Goal: Task Accomplishment & Management: Manage account settings

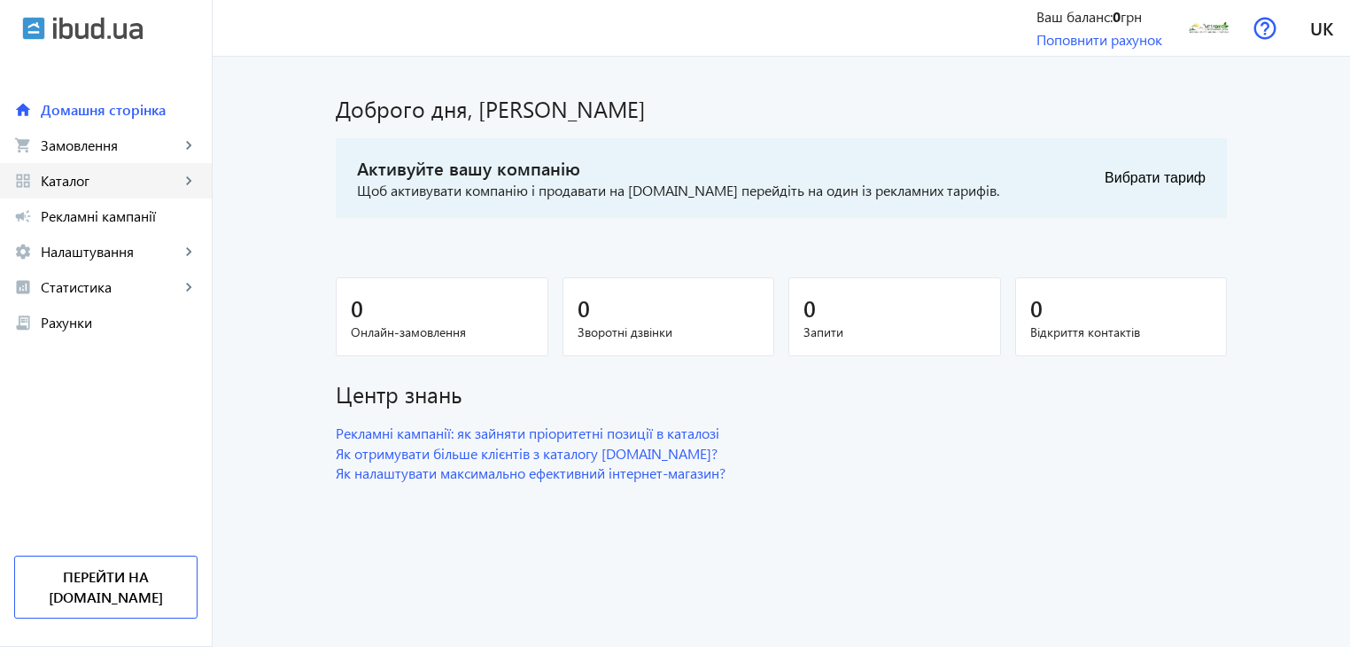
click at [175, 182] on span "Каталог" at bounding box center [110, 181] width 139 height 18
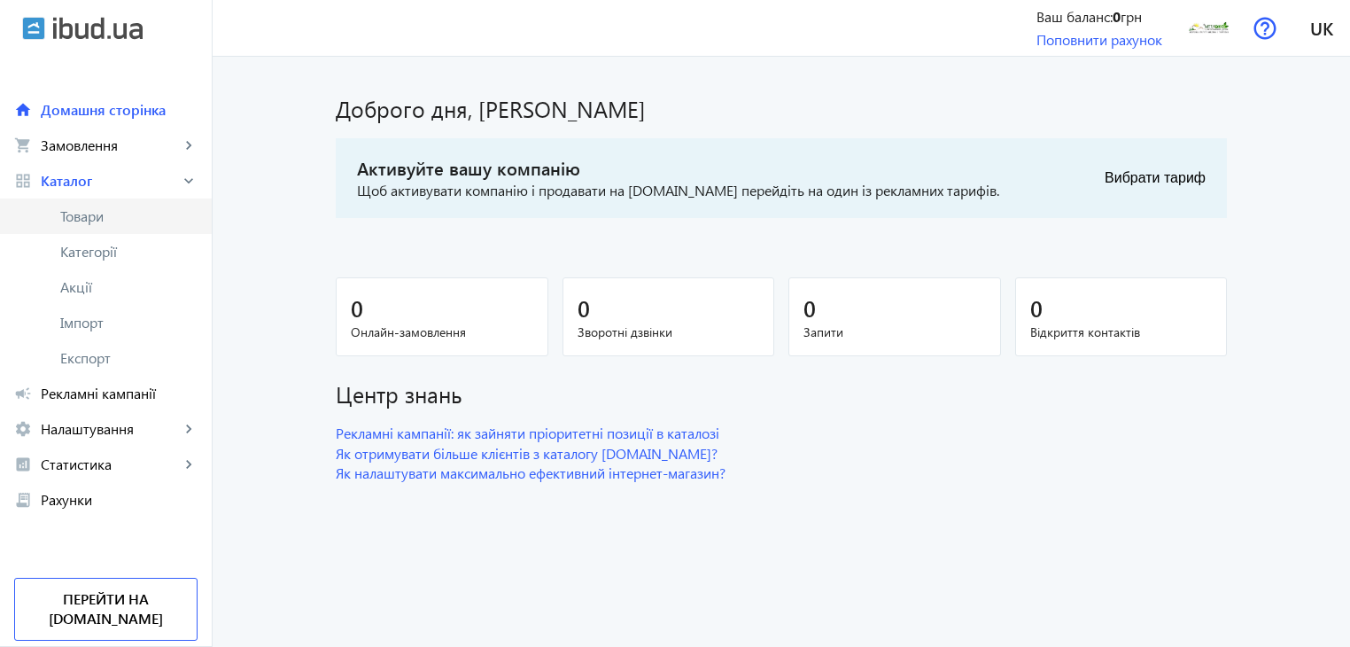
click at [121, 207] on span "Товари" at bounding box center [128, 216] width 137 height 18
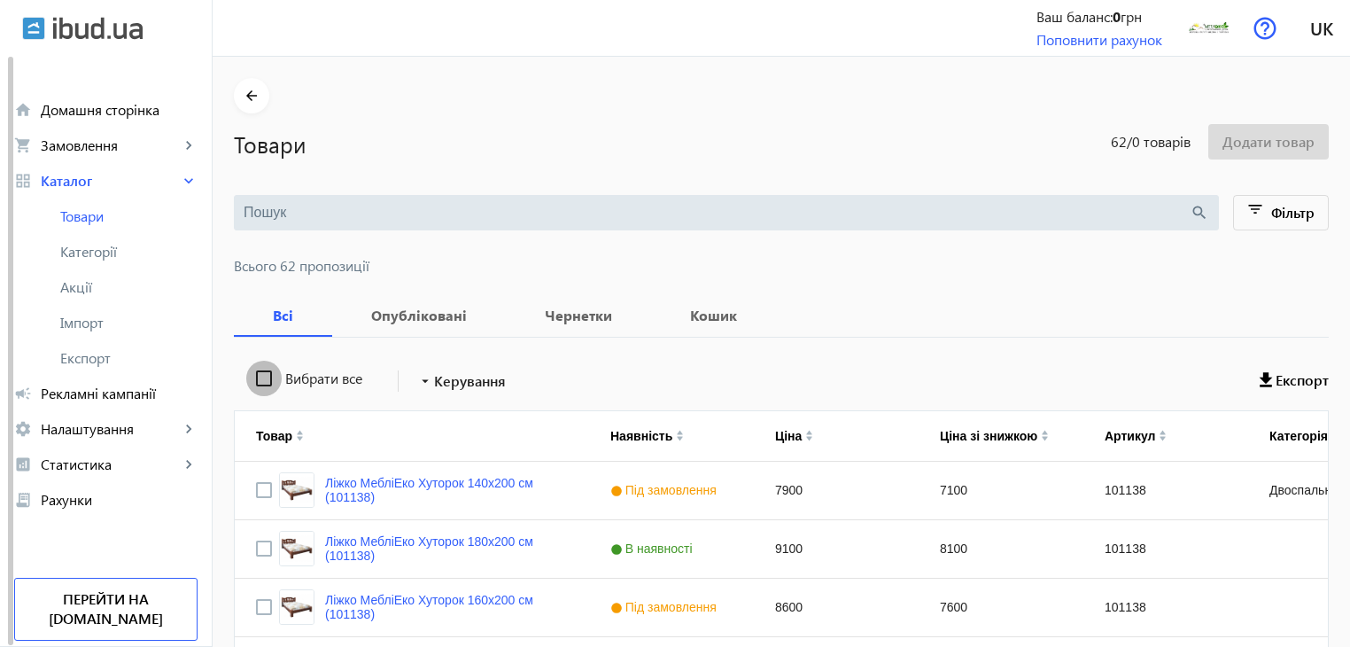
click at [251, 368] on input "Вибрати все" at bounding box center [263, 377] width 35 height 35
checkbox input "true"
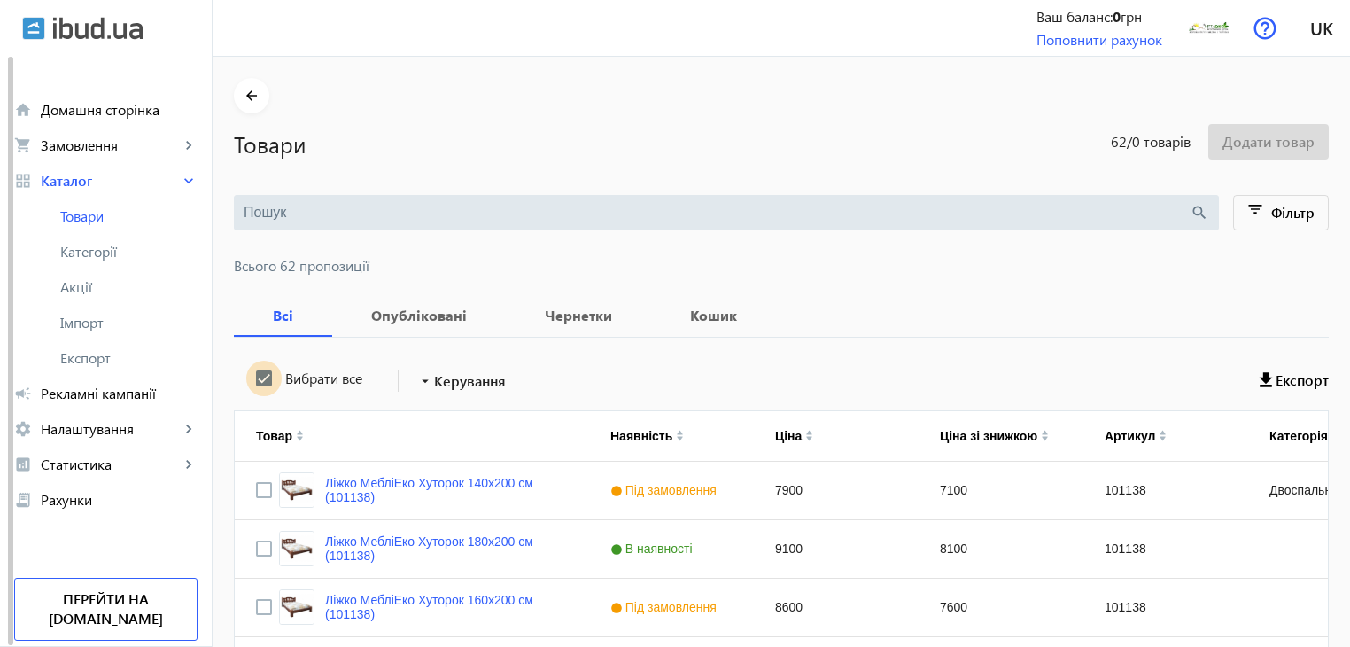
checkbox input "true"
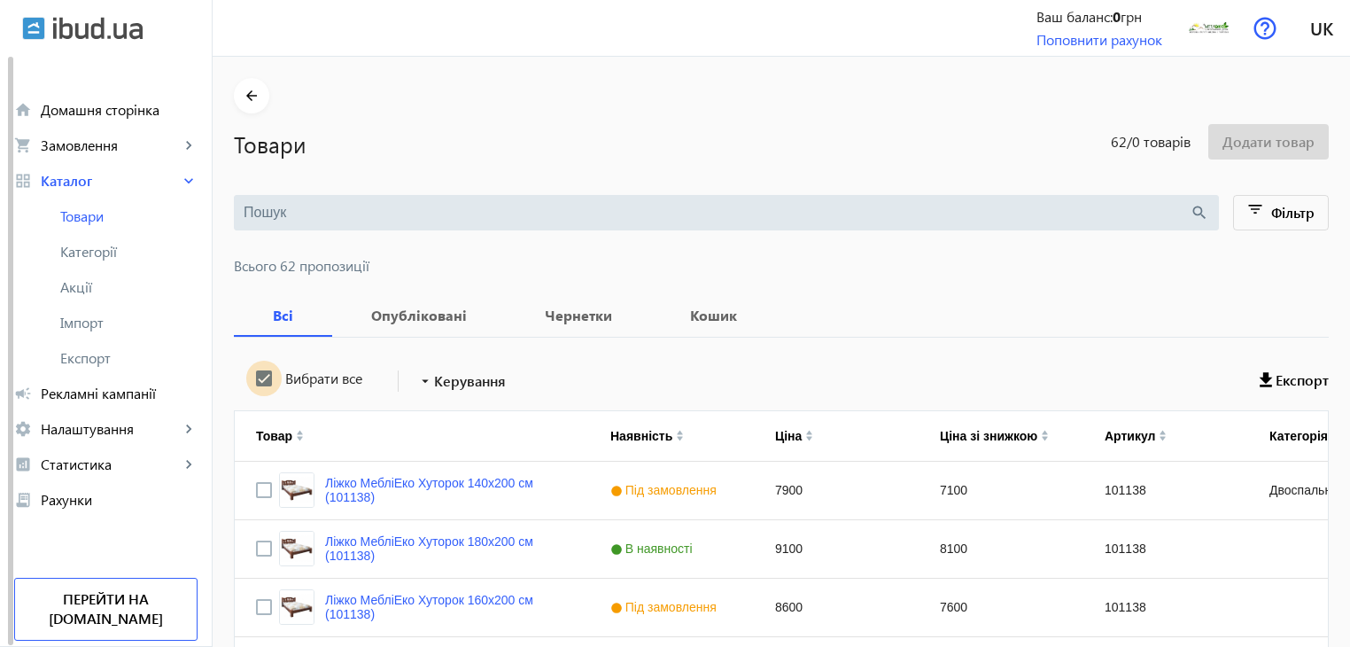
checkbox input "true"
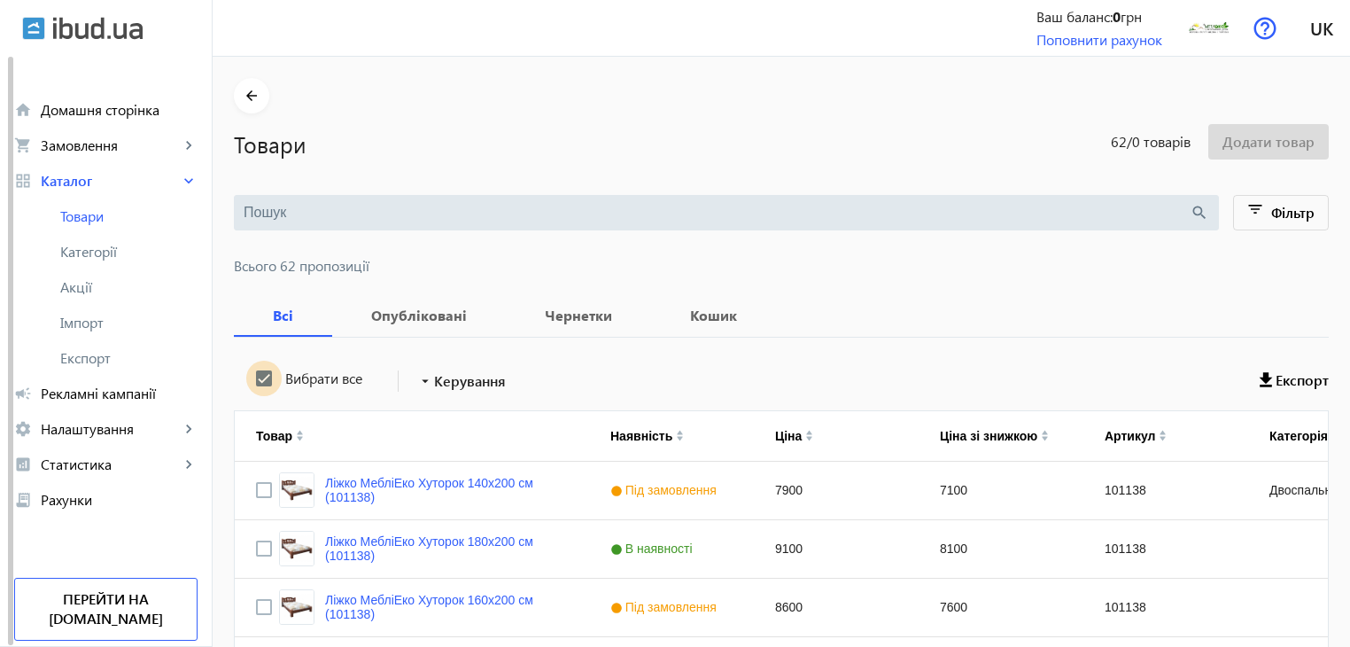
checkbox input "true"
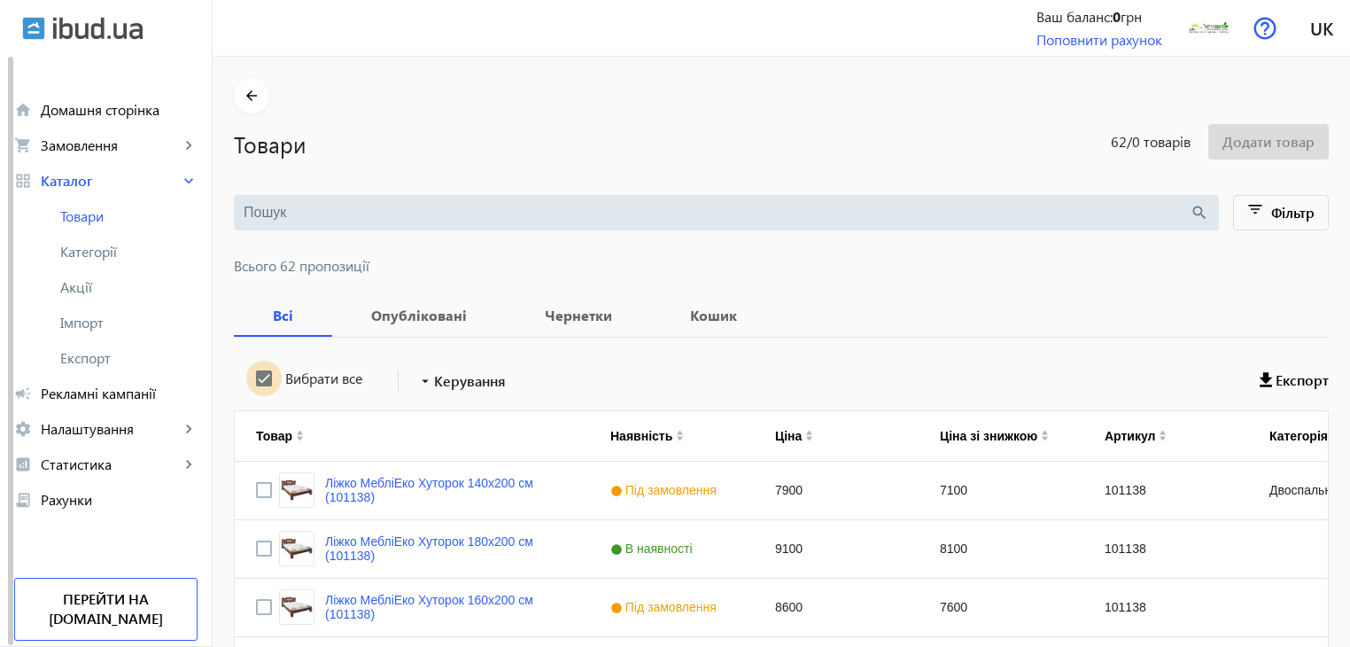
checkbox input "true"
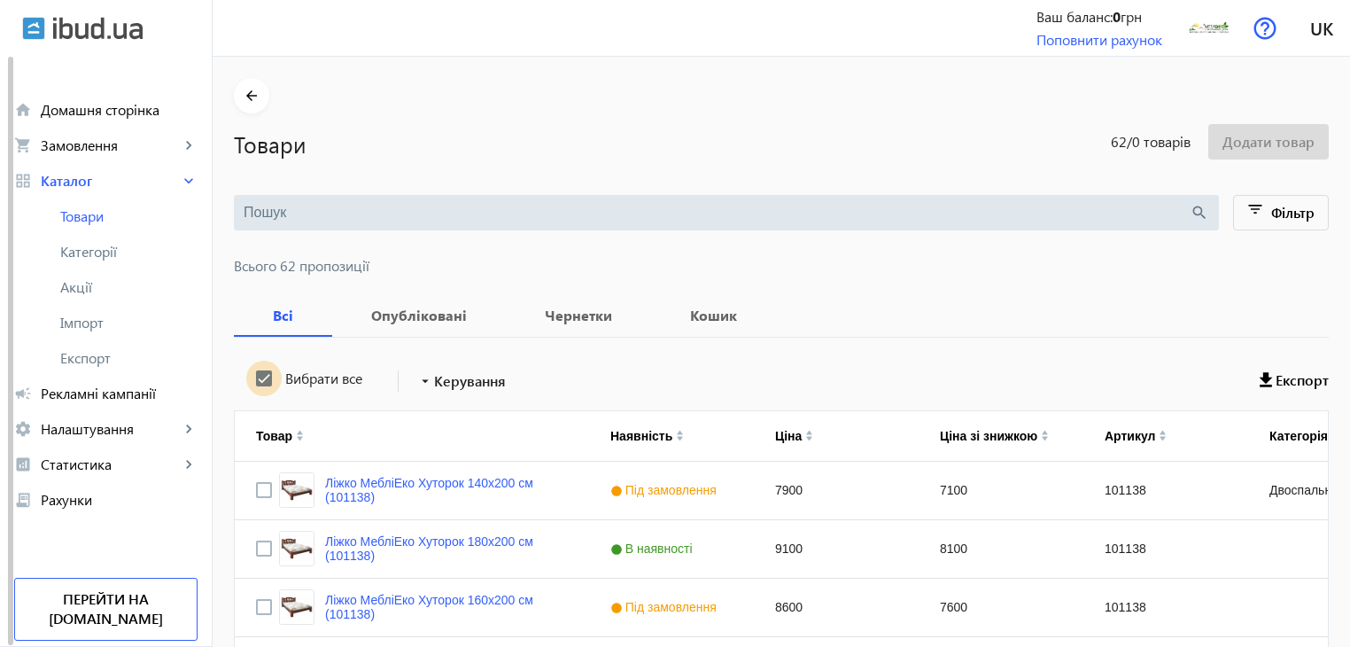
checkbox input "true"
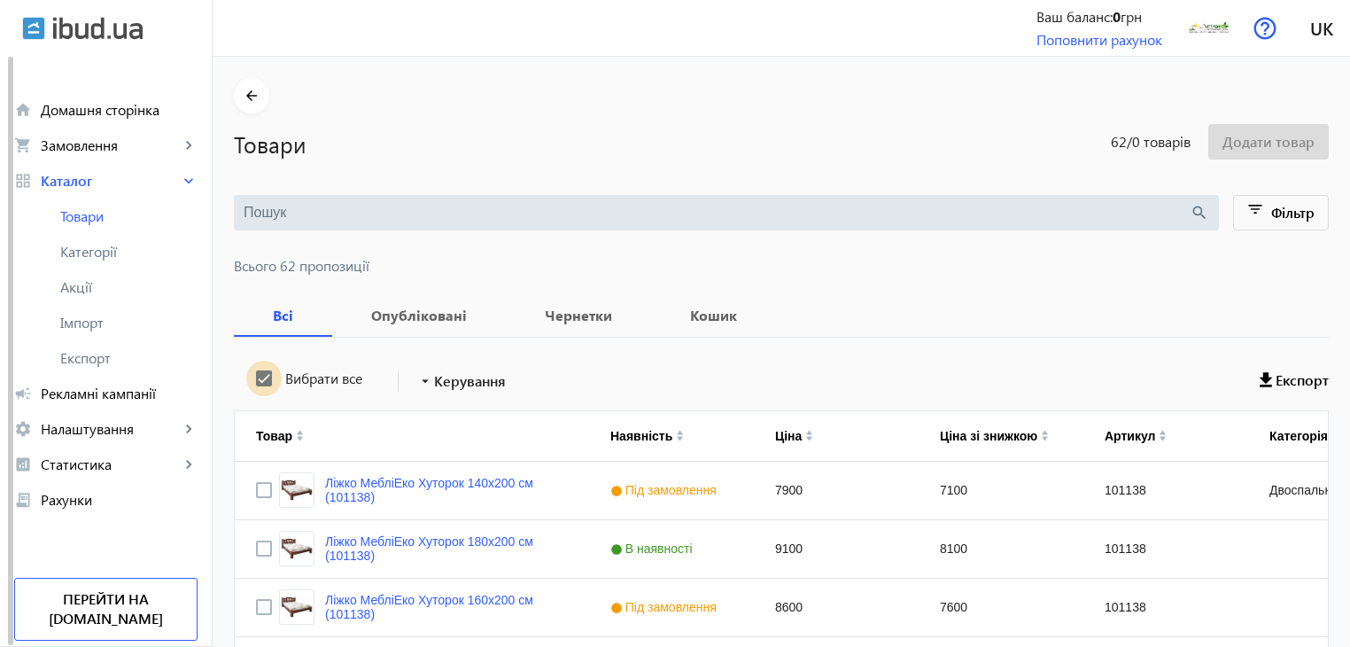
checkbox input "true"
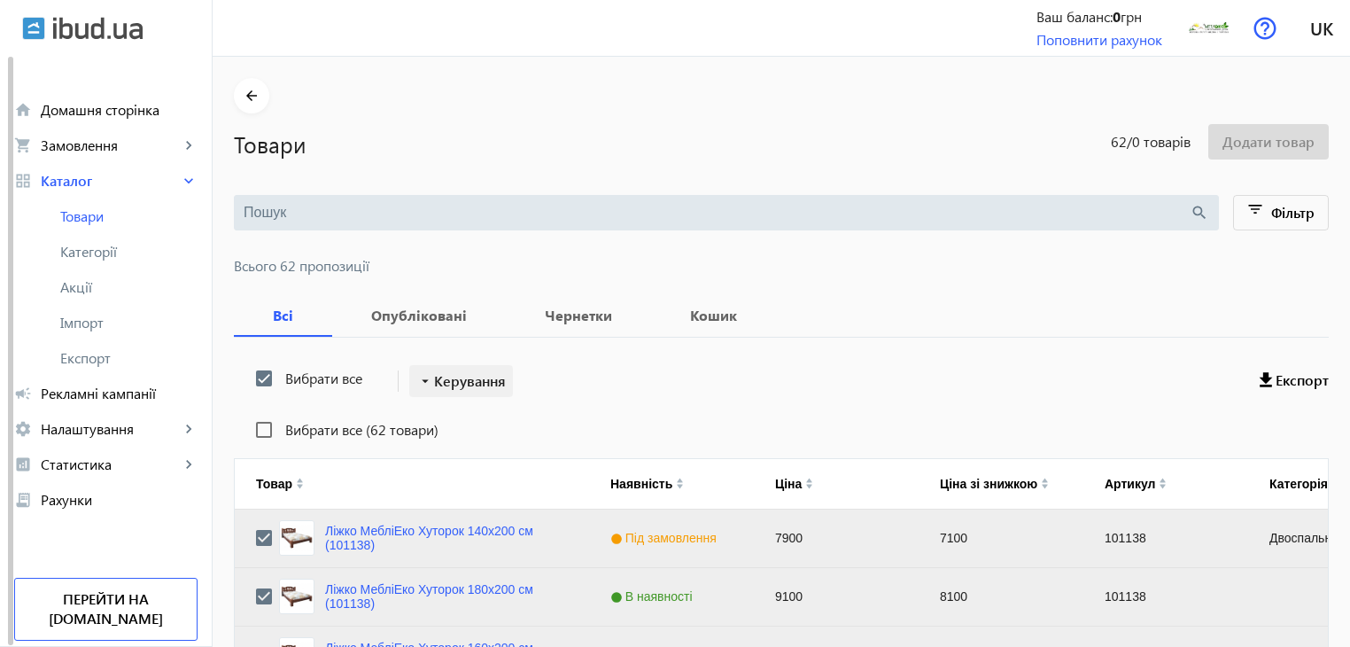
click at [458, 379] on span "Керування" at bounding box center [470, 380] width 72 height 21
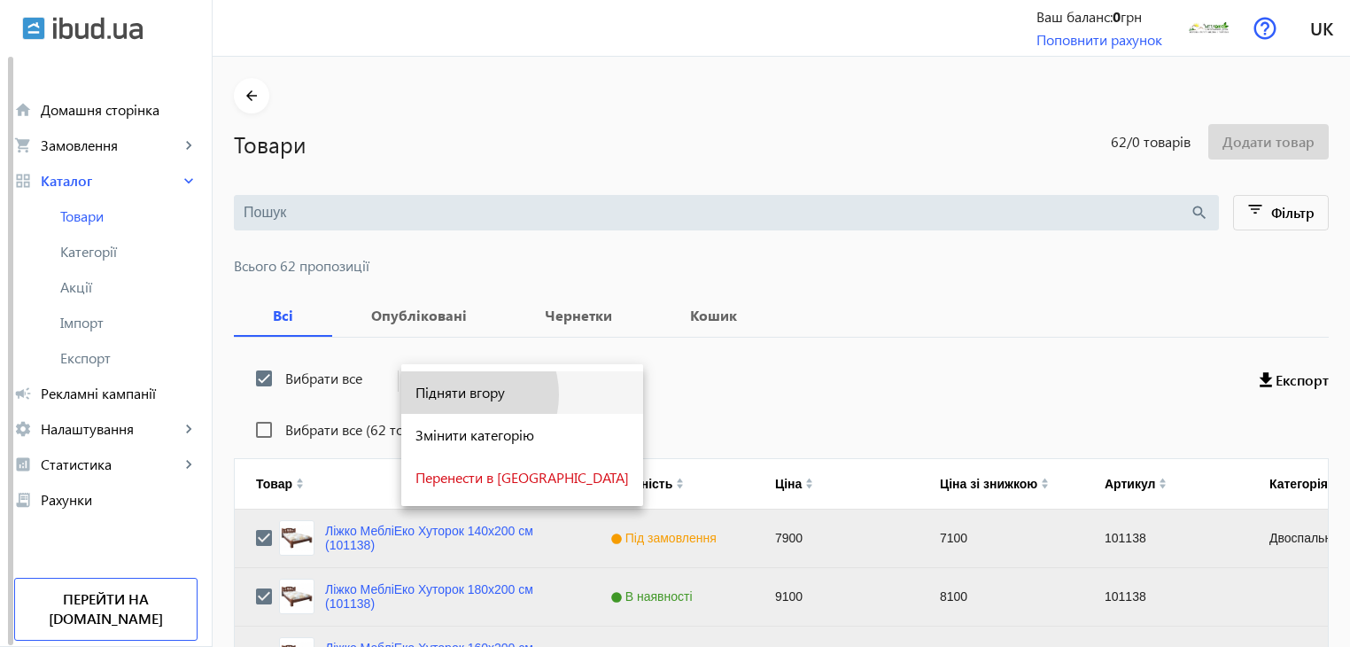
click at [460, 395] on span "Підняти вгору" at bounding box center [521, 392] width 213 height 14
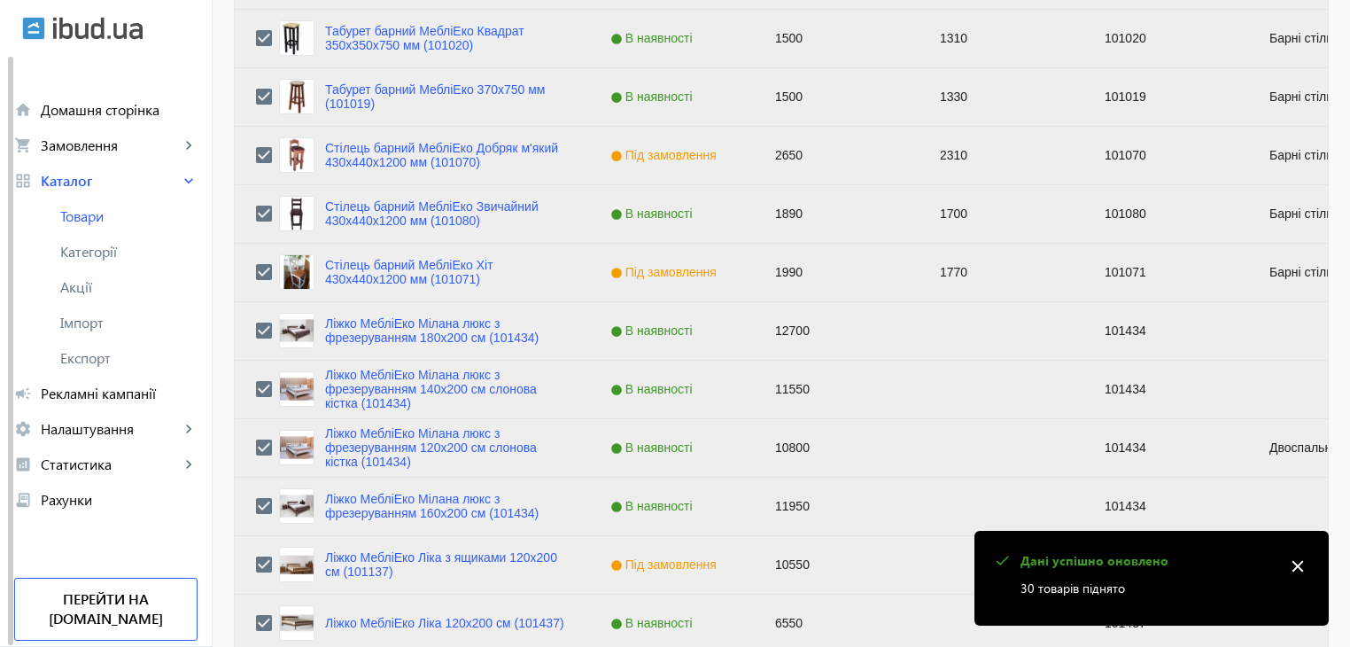
scroll to position [1785, 0]
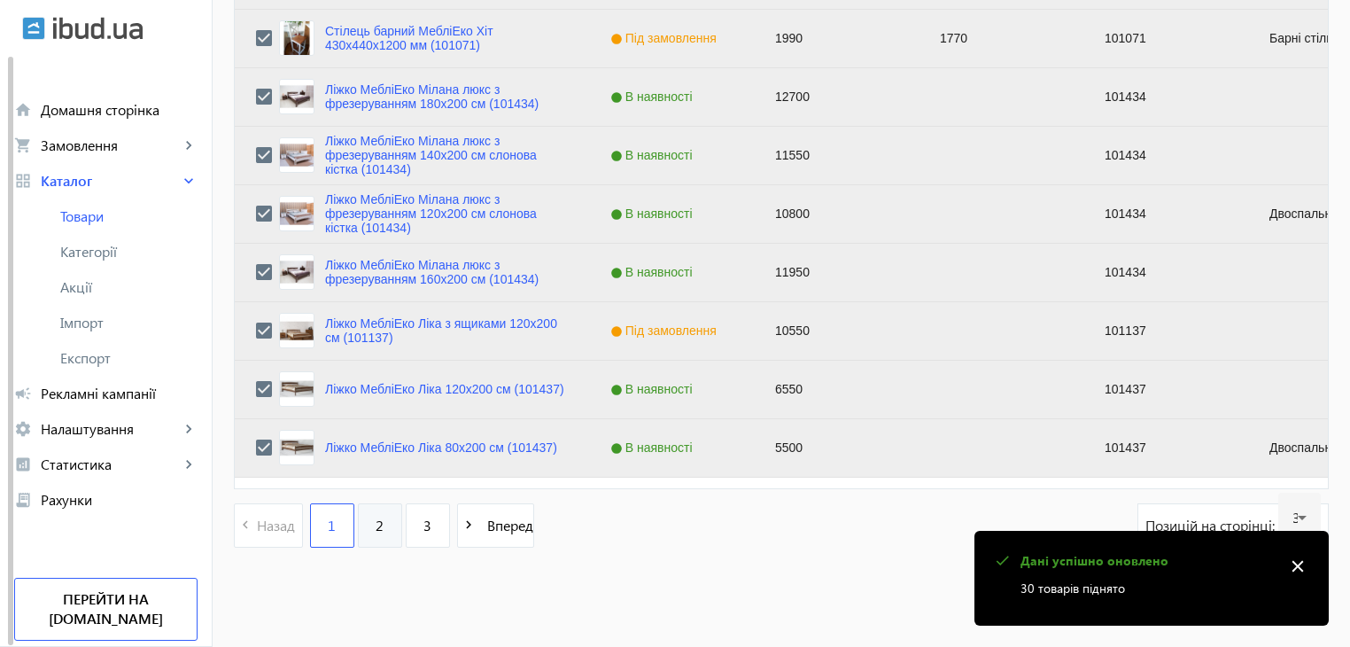
click at [364, 521] on link "2" at bounding box center [380, 525] width 44 height 44
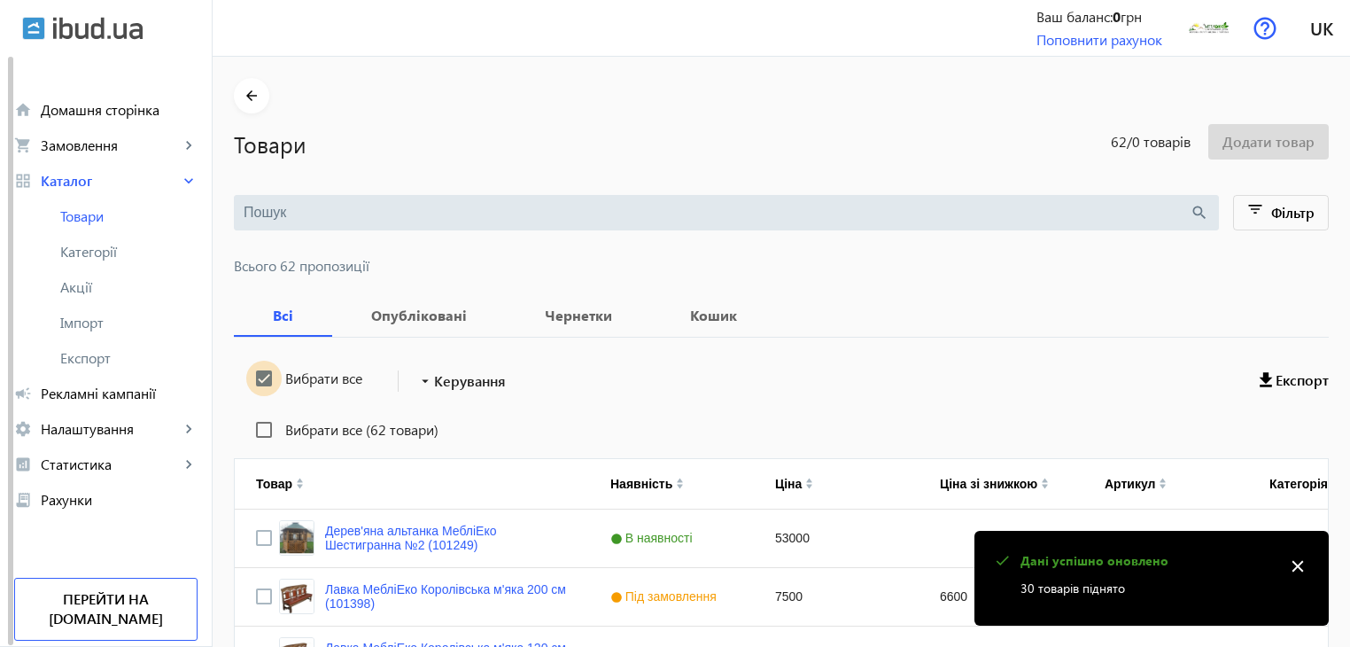
click at [253, 376] on input "Вибрати все" at bounding box center [263, 377] width 35 height 35
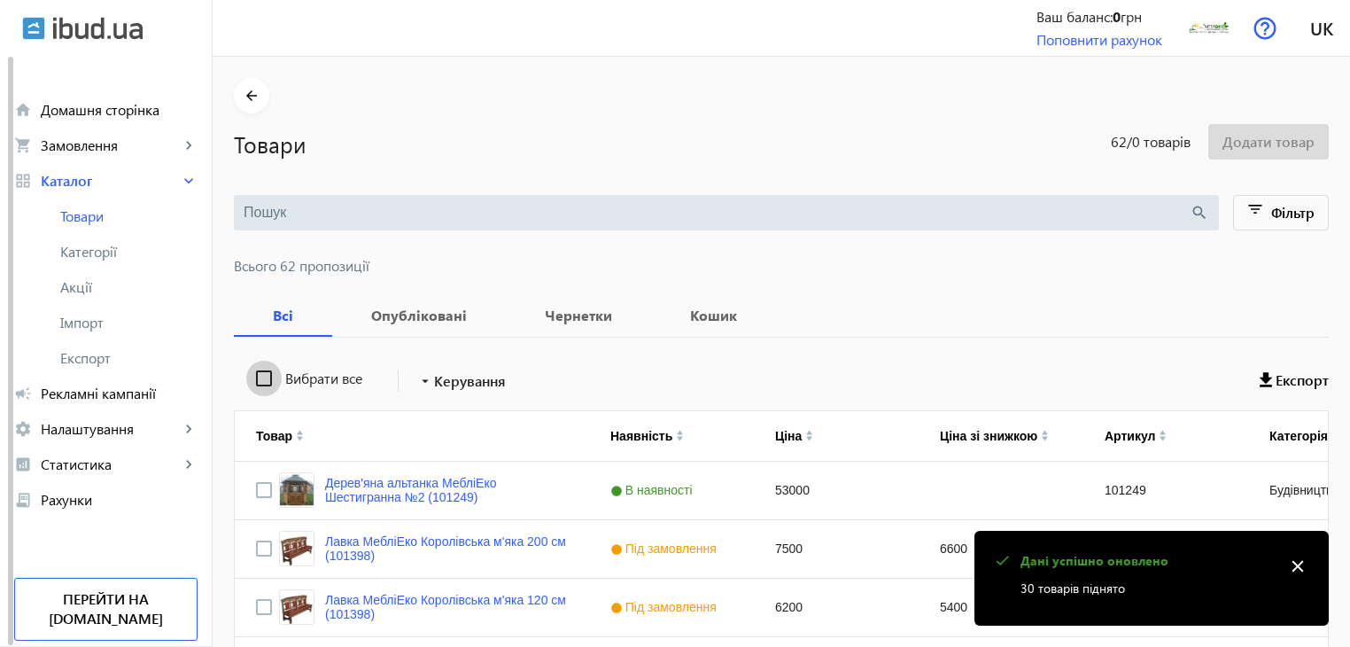
click at [253, 376] on input "Вибрати все" at bounding box center [263, 377] width 35 height 35
checkbox input "true"
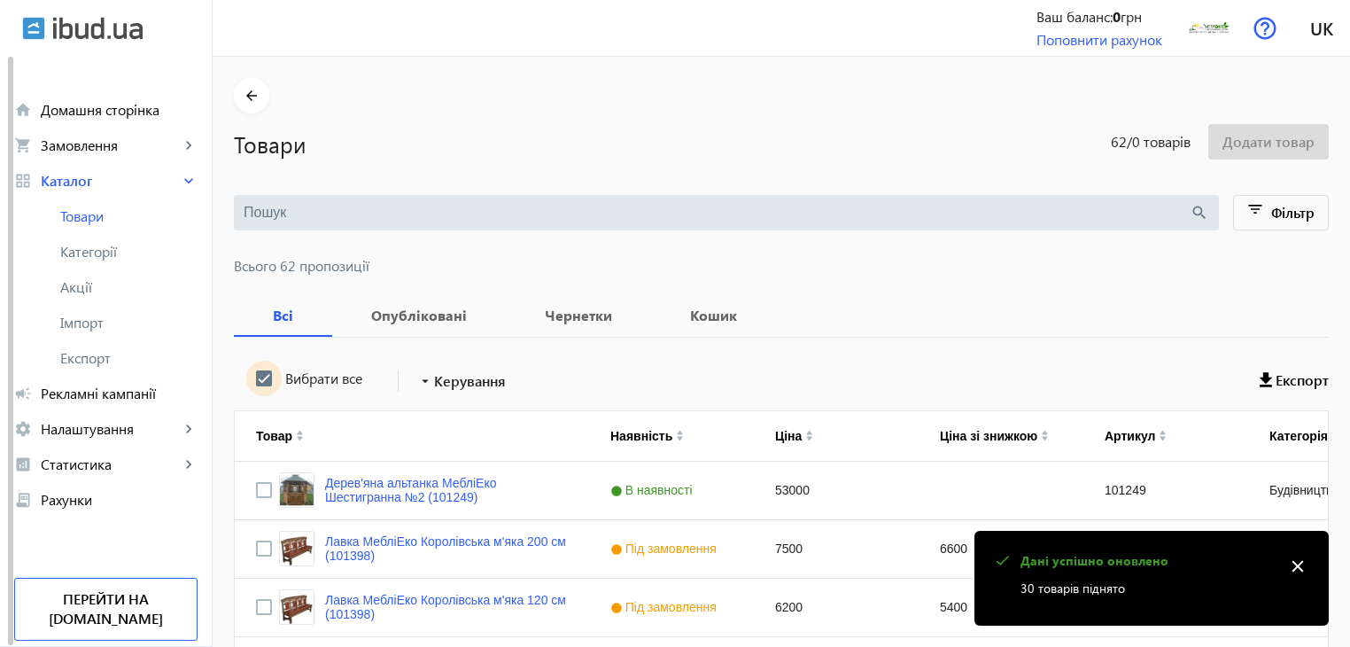
checkbox input "true"
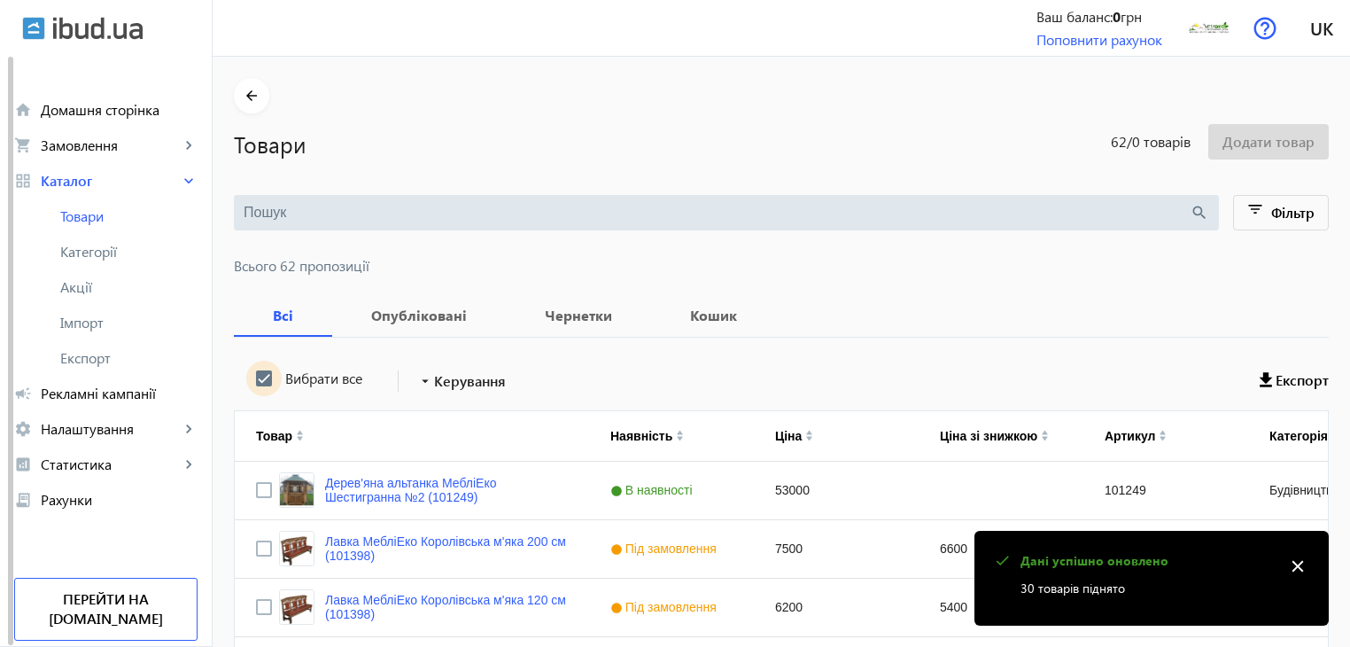
checkbox input "true"
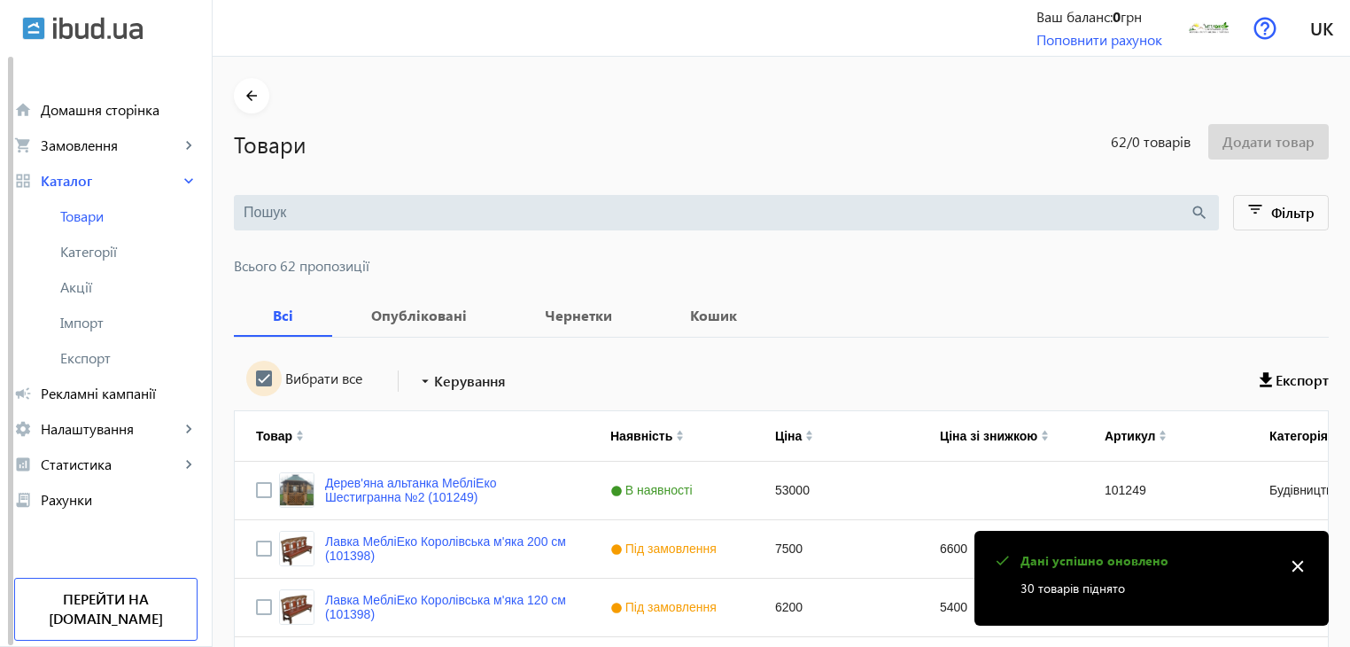
checkbox input "true"
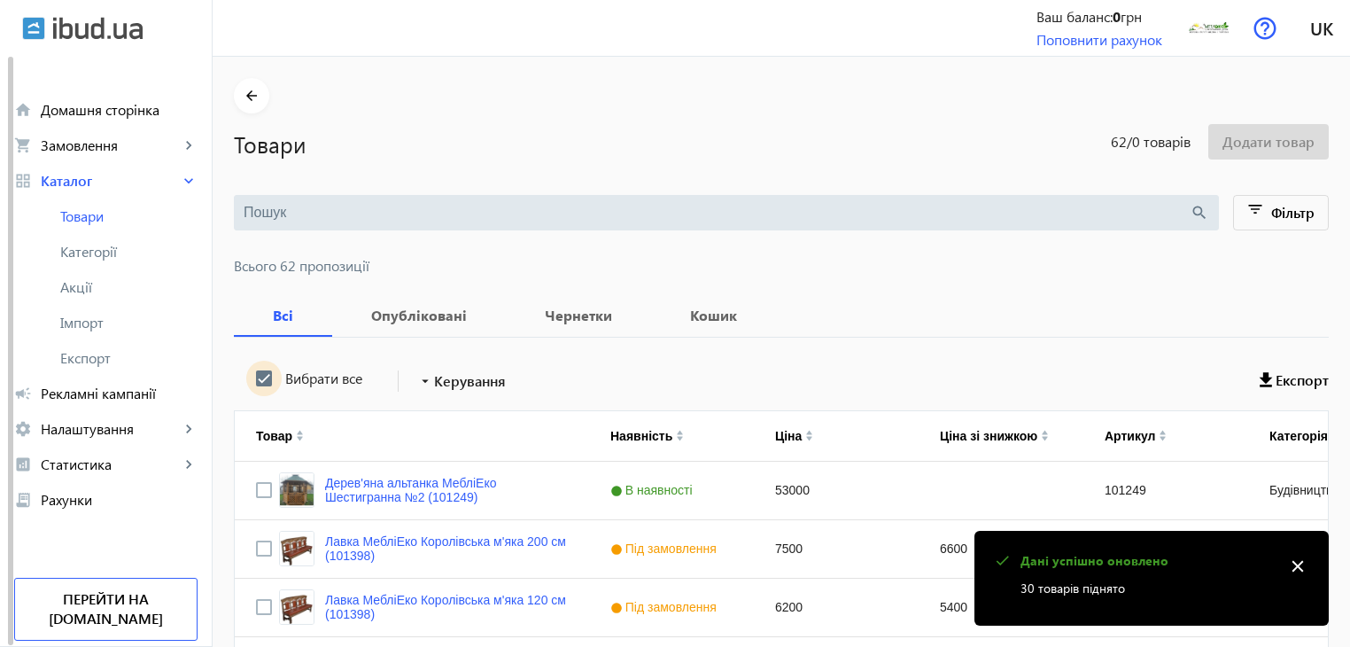
checkbox input "true"
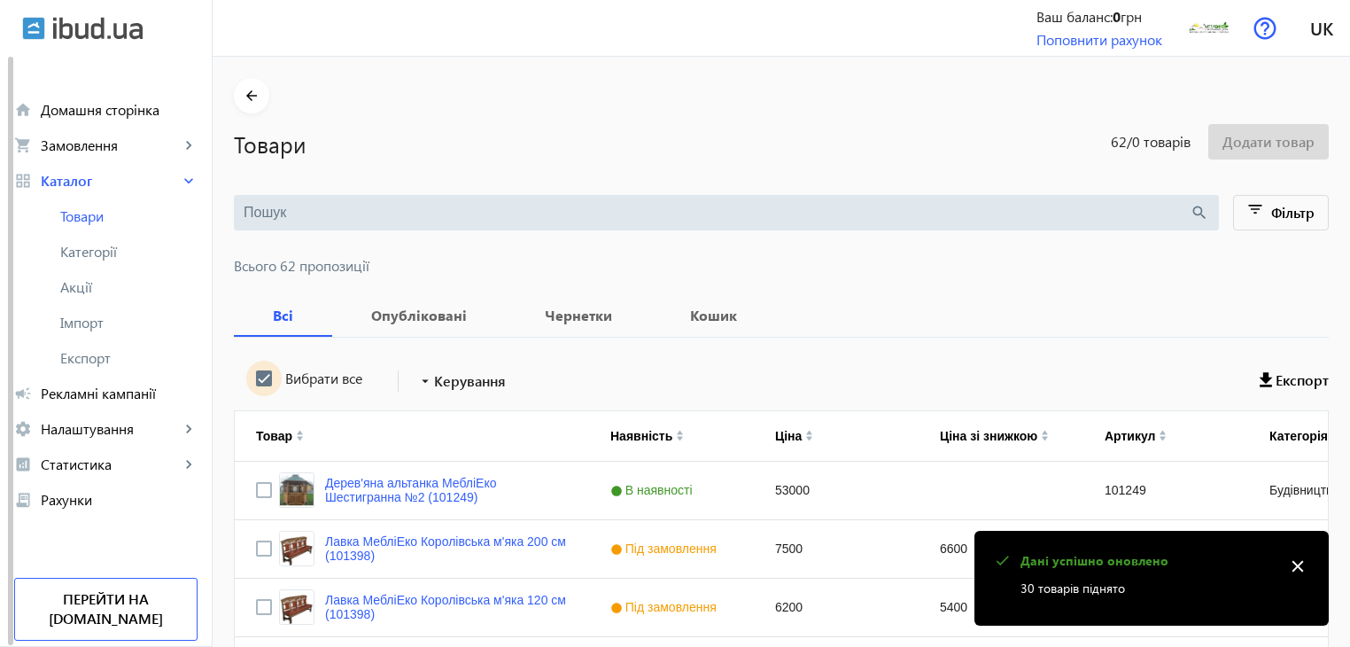
checkbox input "true"
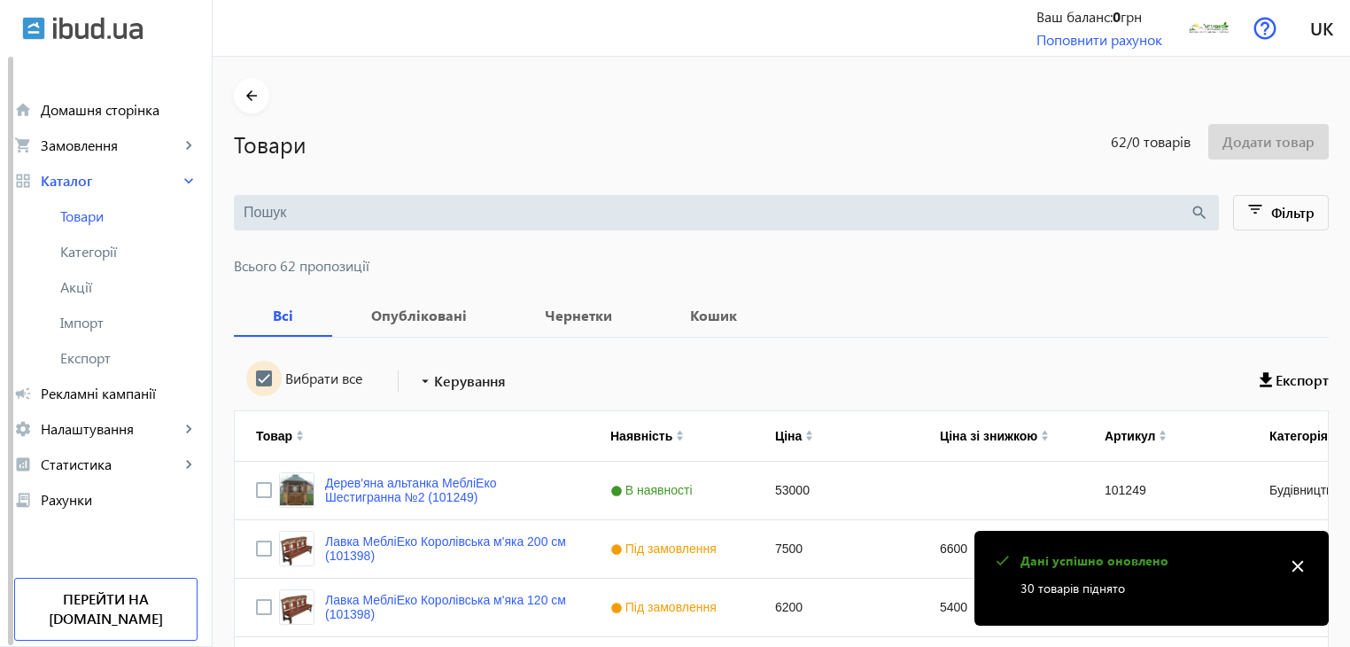
checkbox input "true"
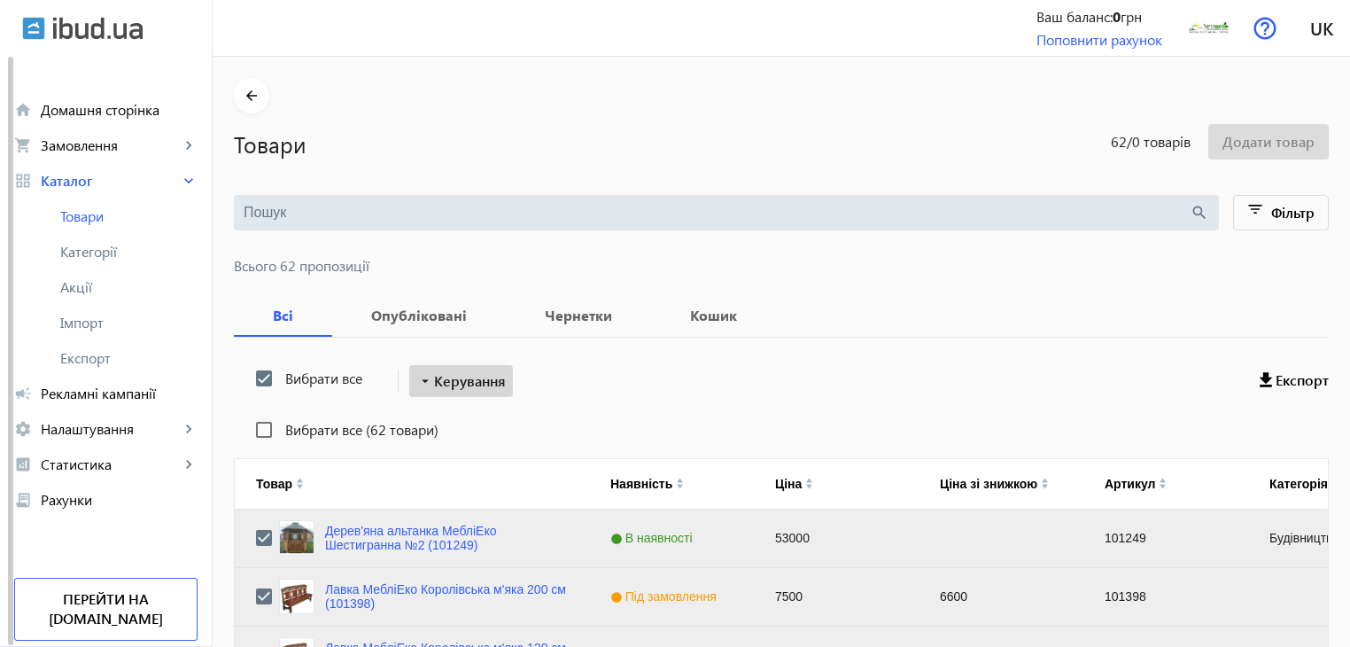
click at [439, 386] on span "Керування" at bounding box center [470, 380] width 72 height 21
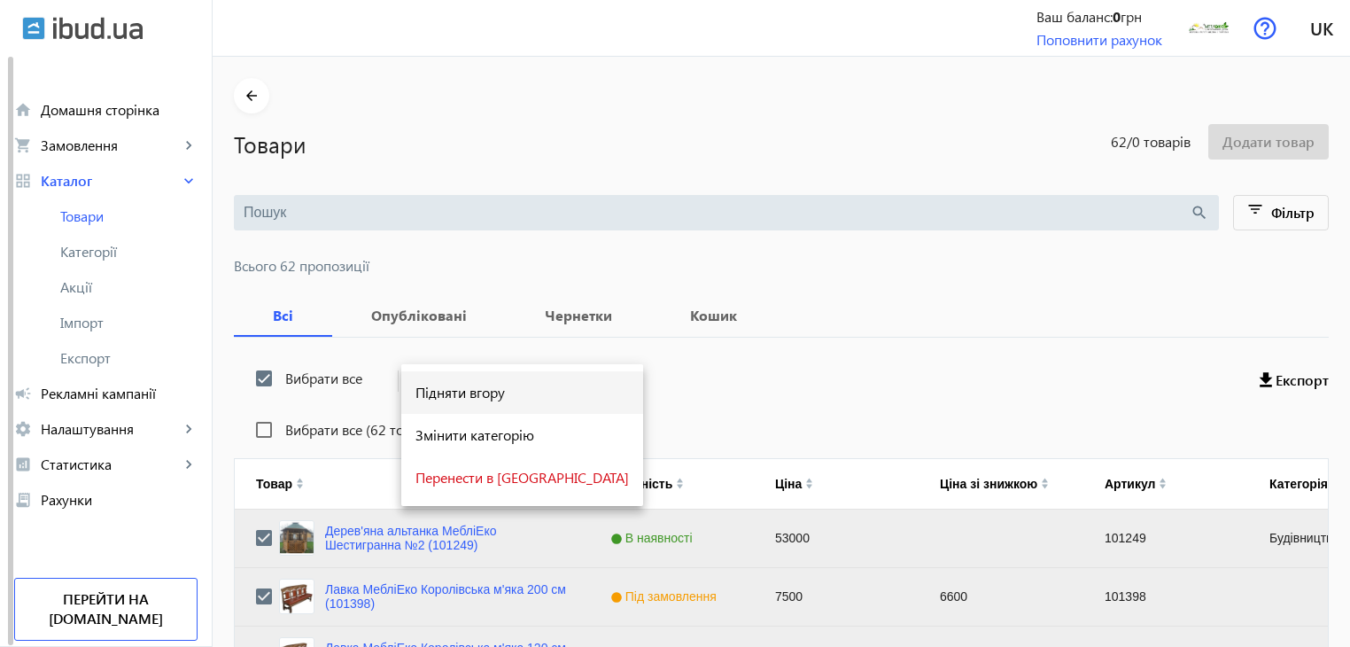
click at [440, 391] on span "Підняти вгору" at bounding box center [521, 392] width 213 height 14
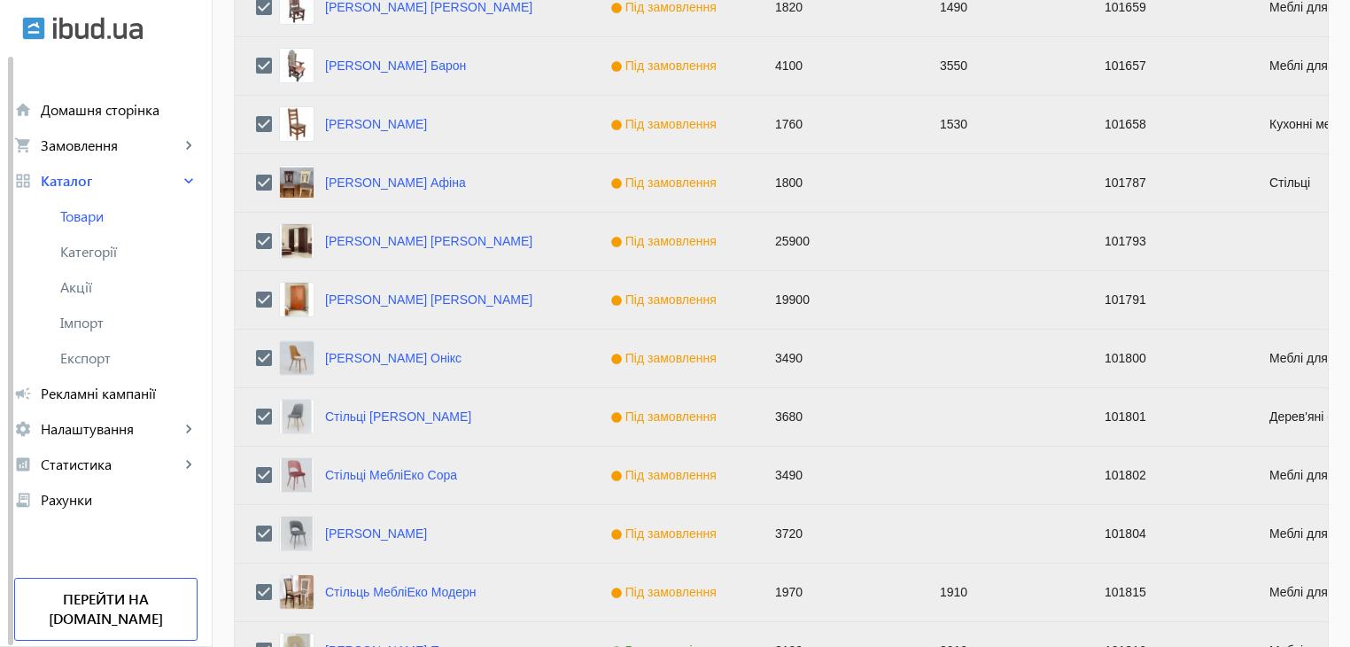
scroll to position [1785, 0]
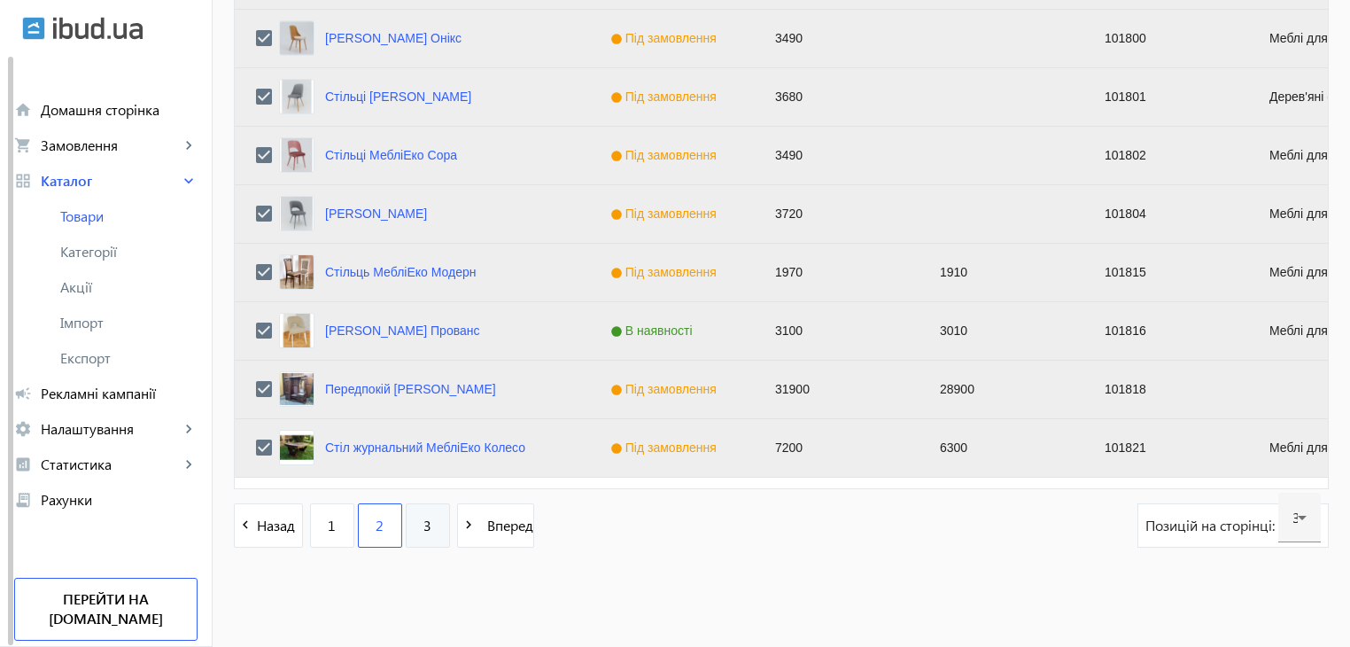
click at [423, 525] on span "3" at bounding box center [427, 524] width 8 height 19
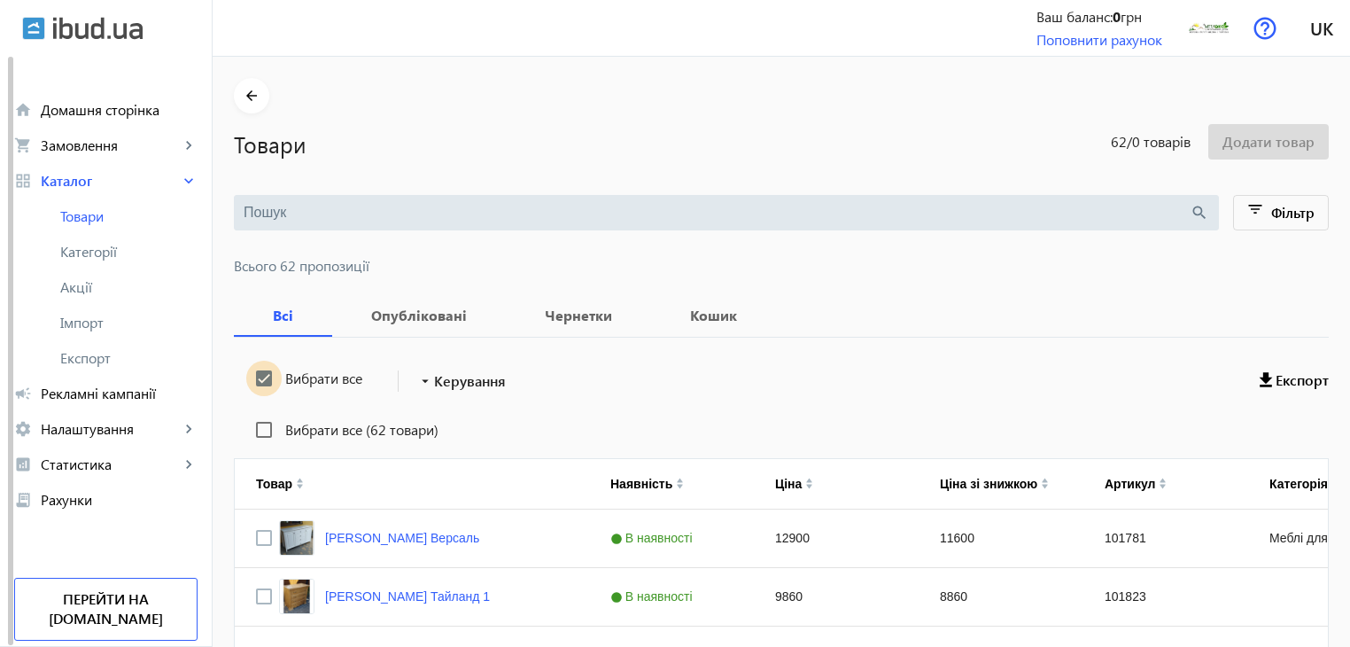
click at [251, 376] on input "Вибрати все" at bounding box center [263, 377] width 35 height 35
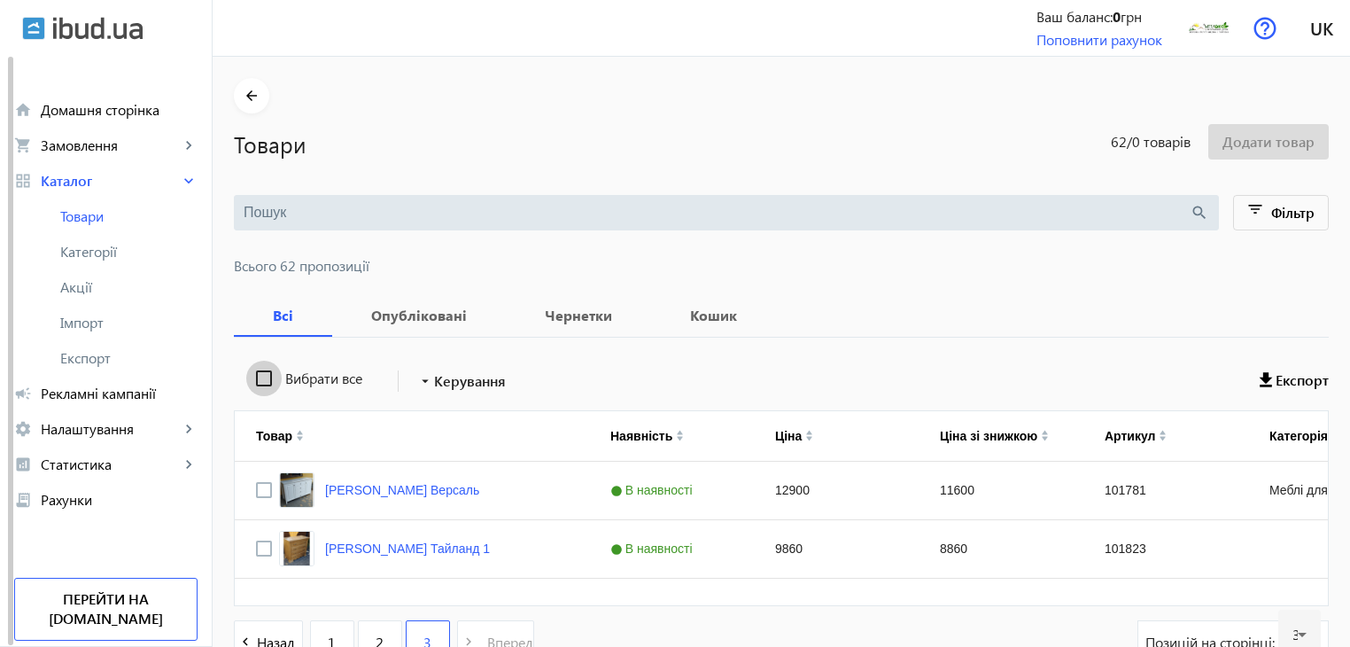
click at [251, 376] on input "Вибрати все" at bounding box center [263, 377] width 35 height 35
checkbox input "true"
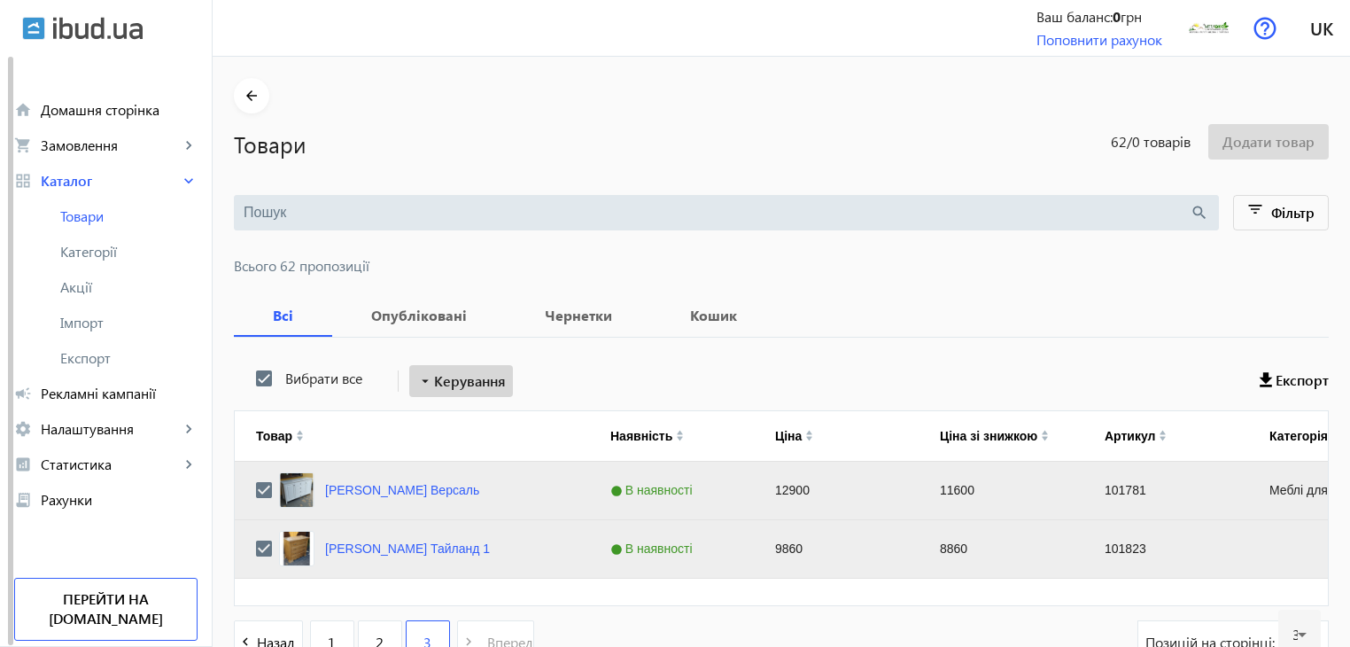
click at [445, 373] on span "Керування" at bounding box center [470, 380] width 72 height 21
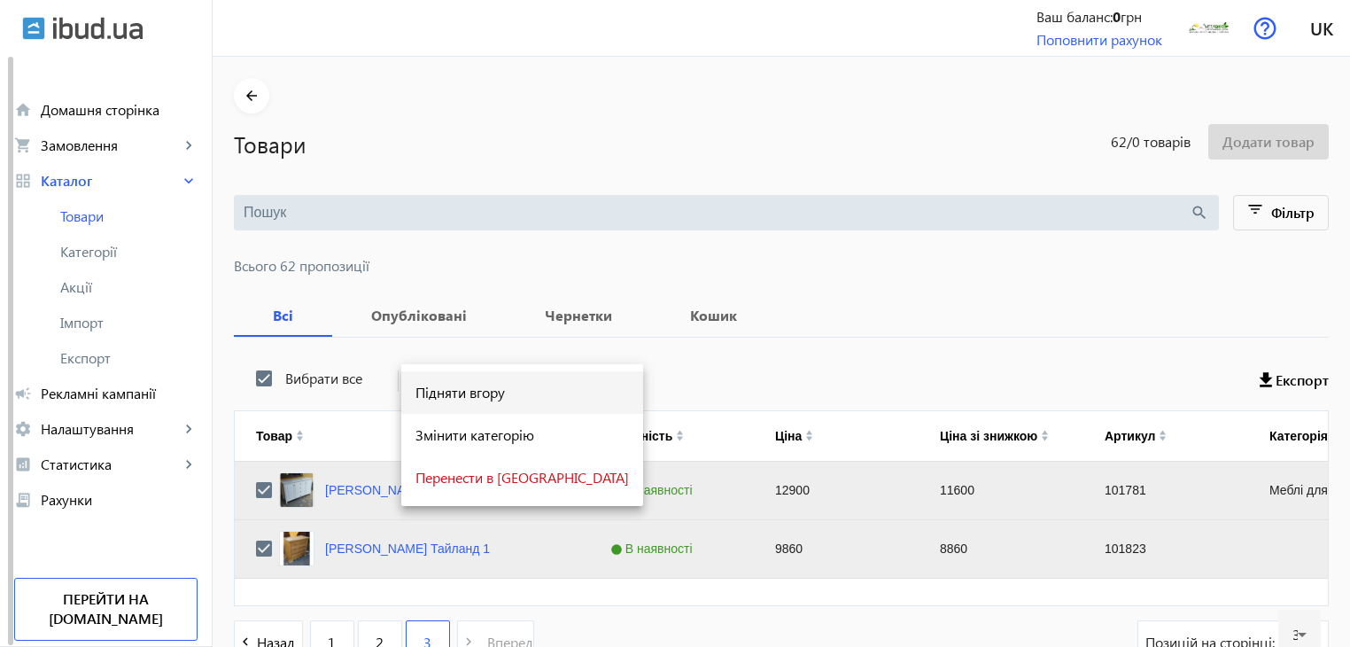
click at [454, 391] on span "Підняти вгору" at bounding box center [521, 392] width 213 height 14
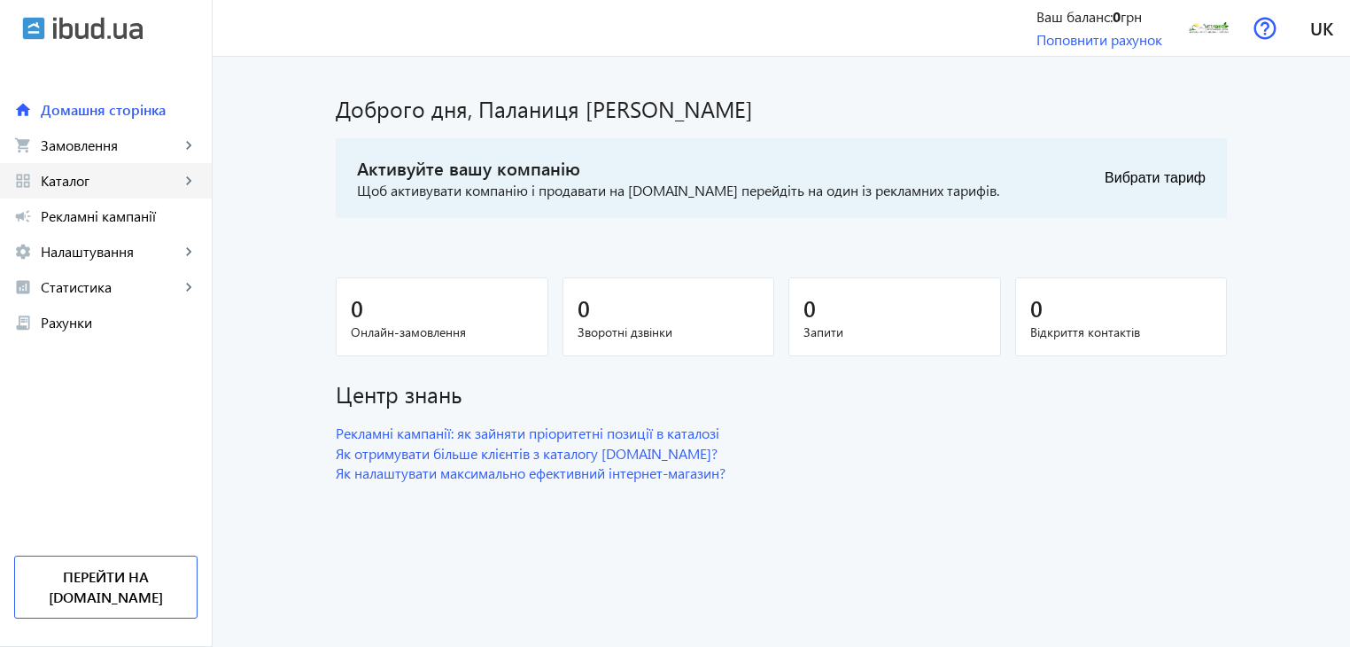
click at [179, 186] on span "Каталог" at bounding box center [110, 181] width 139 height 18
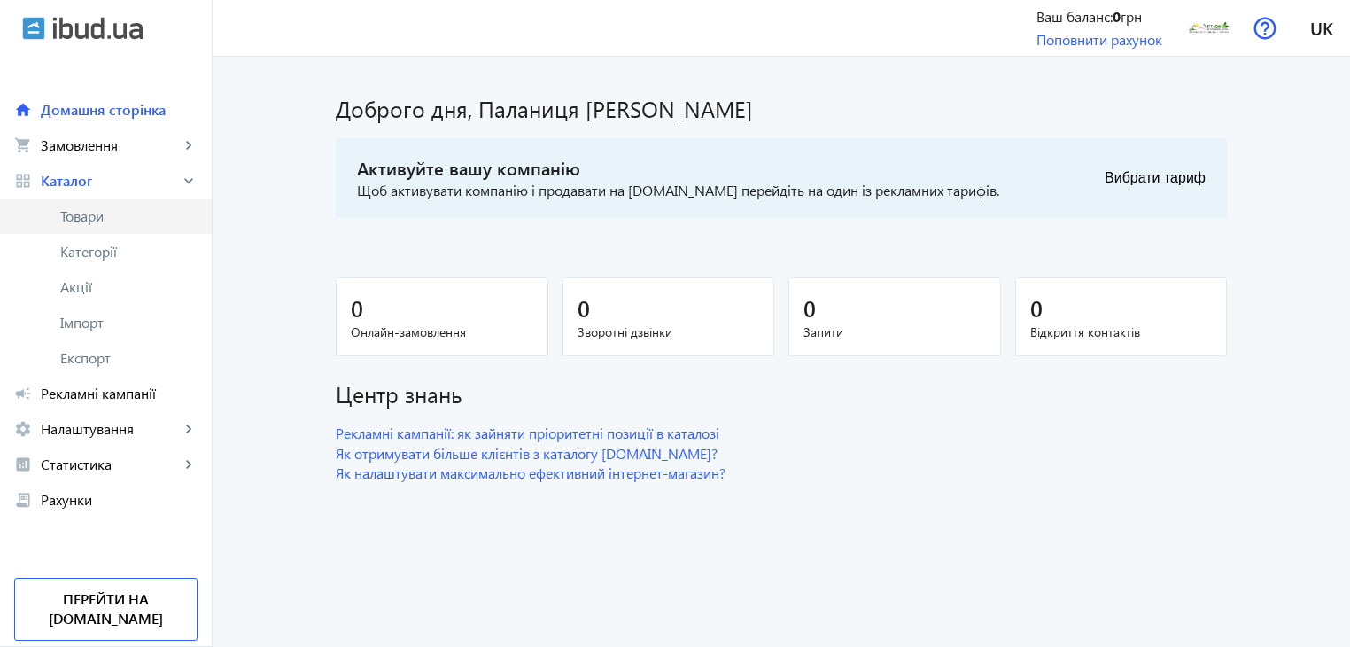
click at [128, 223] on span "Товари" at bounding box center [128, 216] width 137 height 18
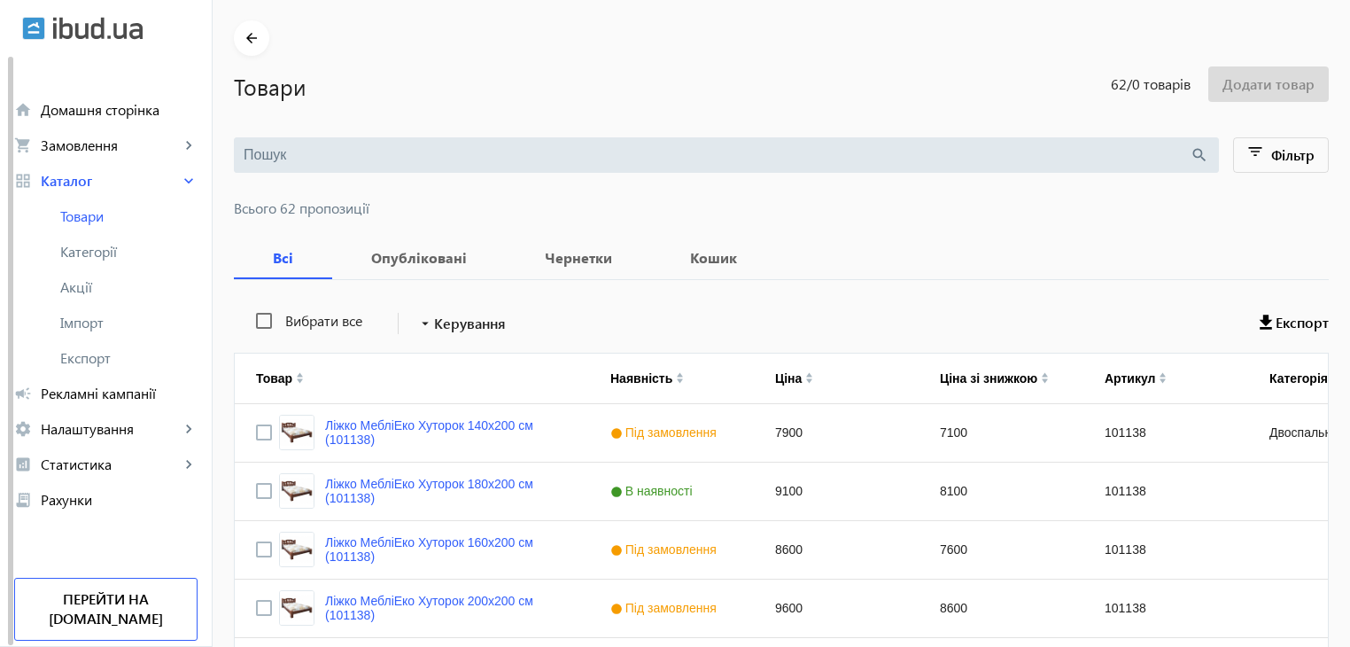
scroll to position [89, 0]
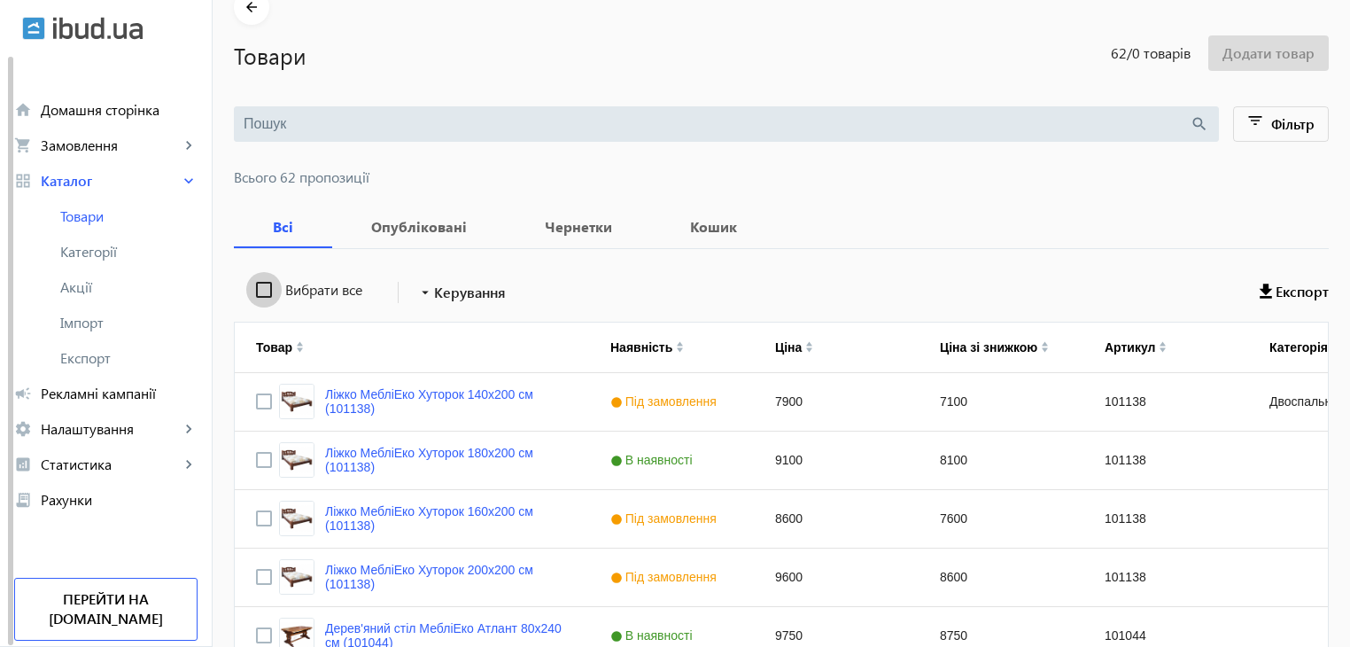
click at [257, 293] on input "Вибрати все" at bounding box center [263, 289] width 35 height 35
checkbox input "true"
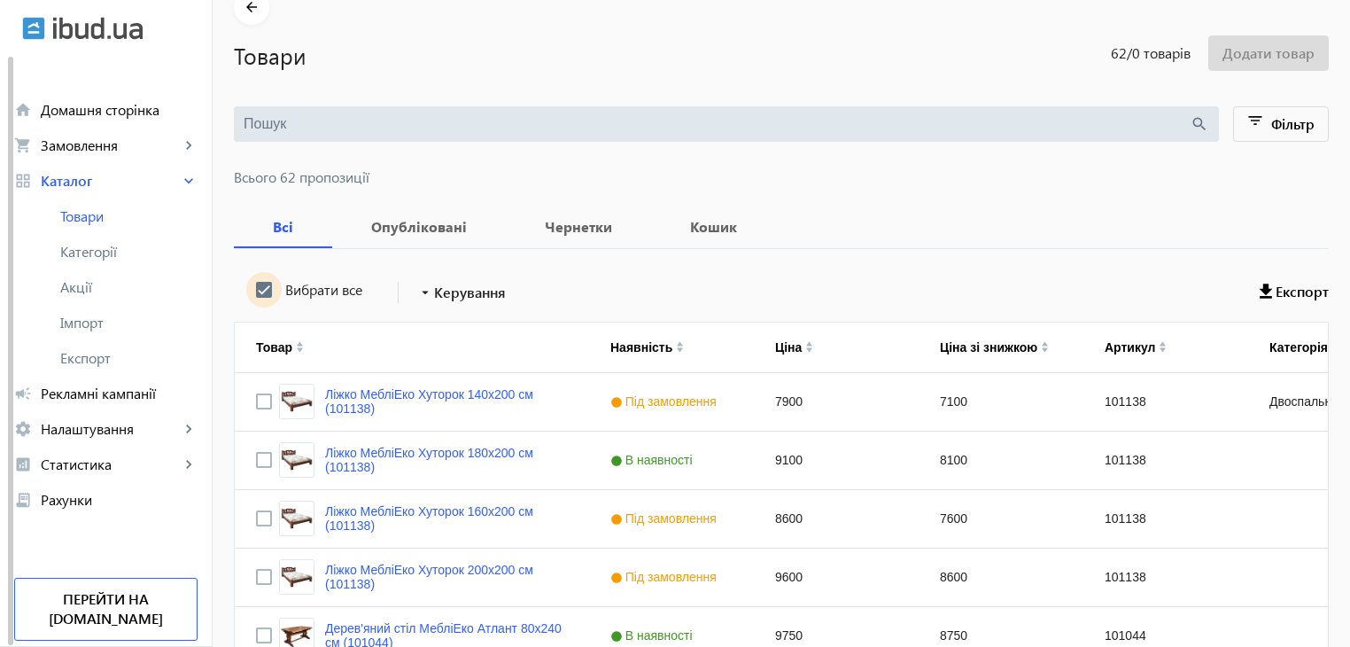
checkbox input "true"
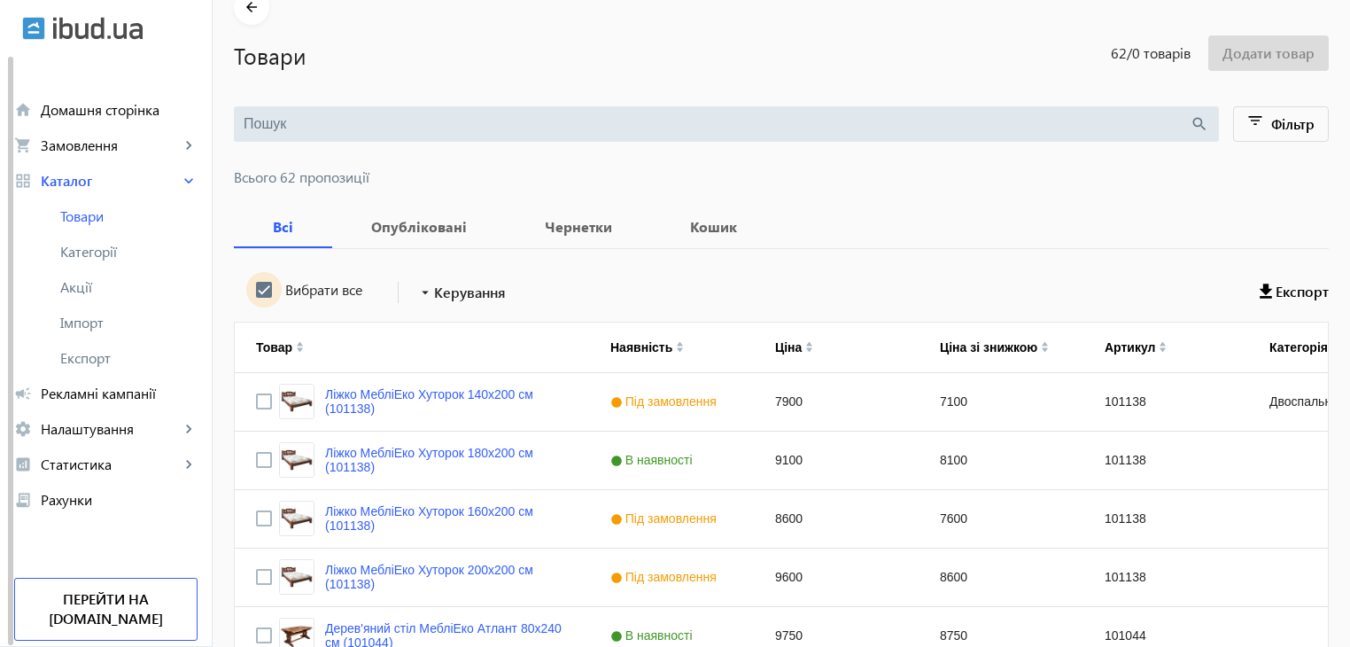
checkbox input "true"
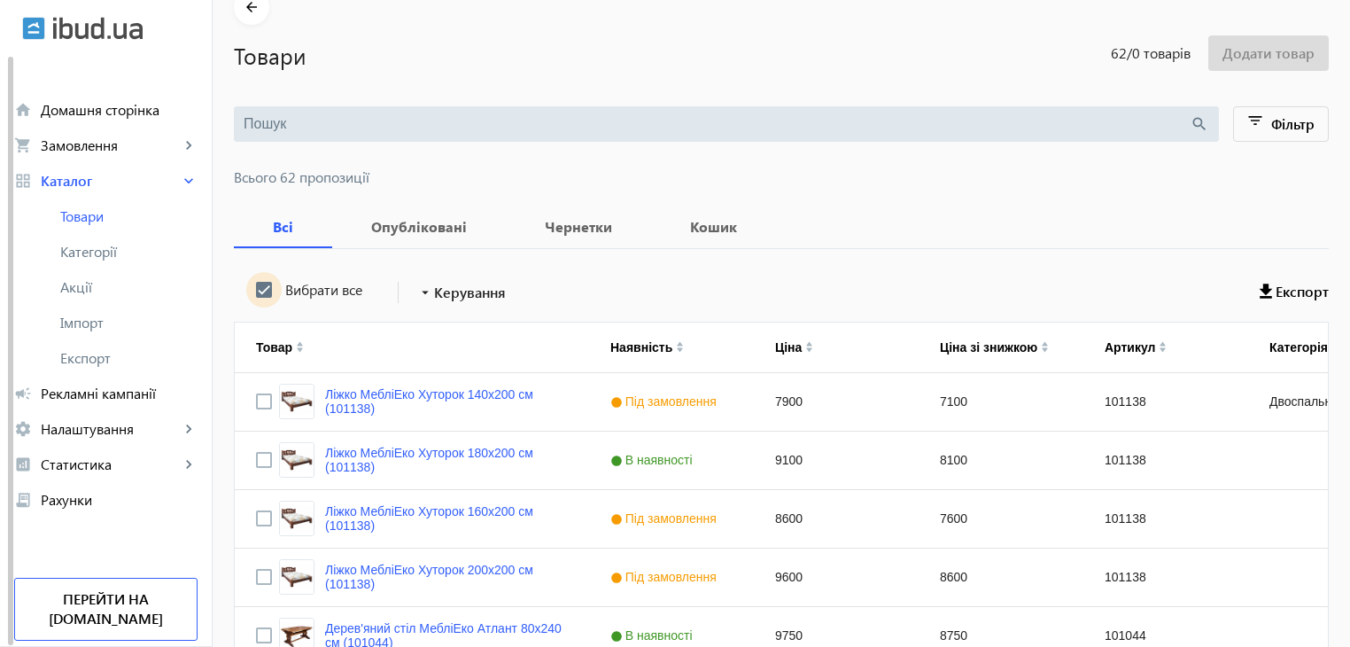
checkbox input "true"
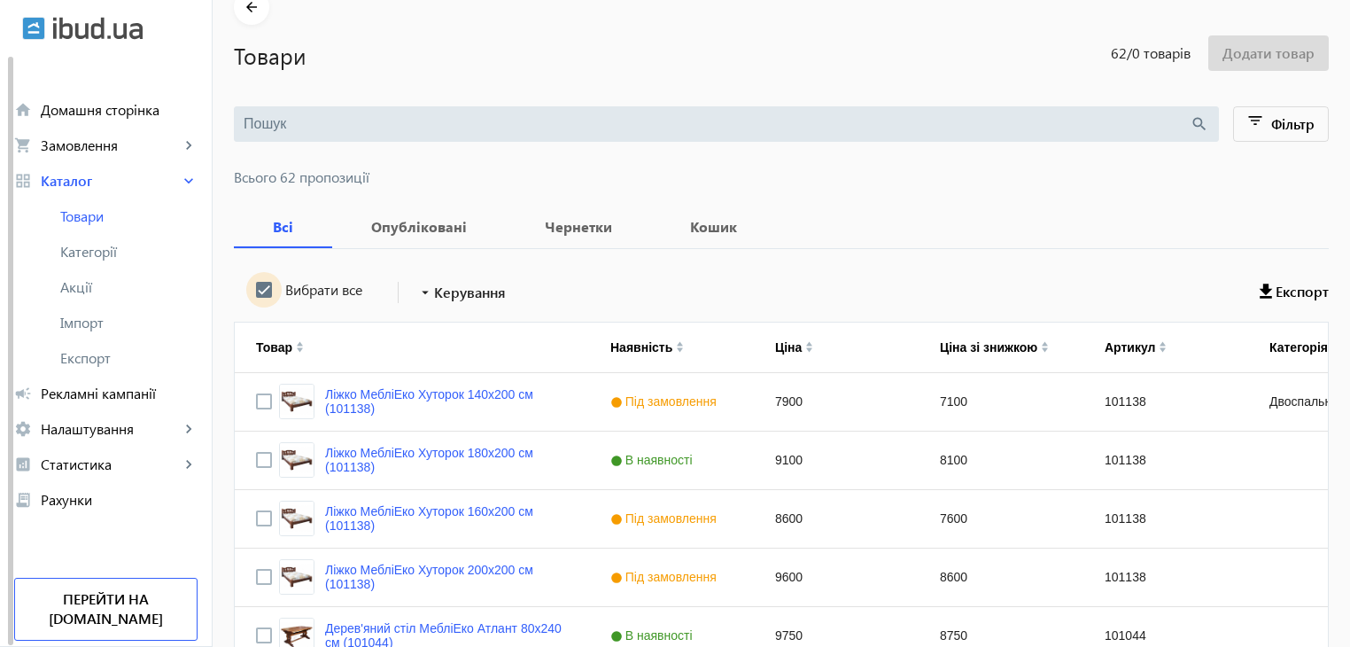
checkbox input "true"
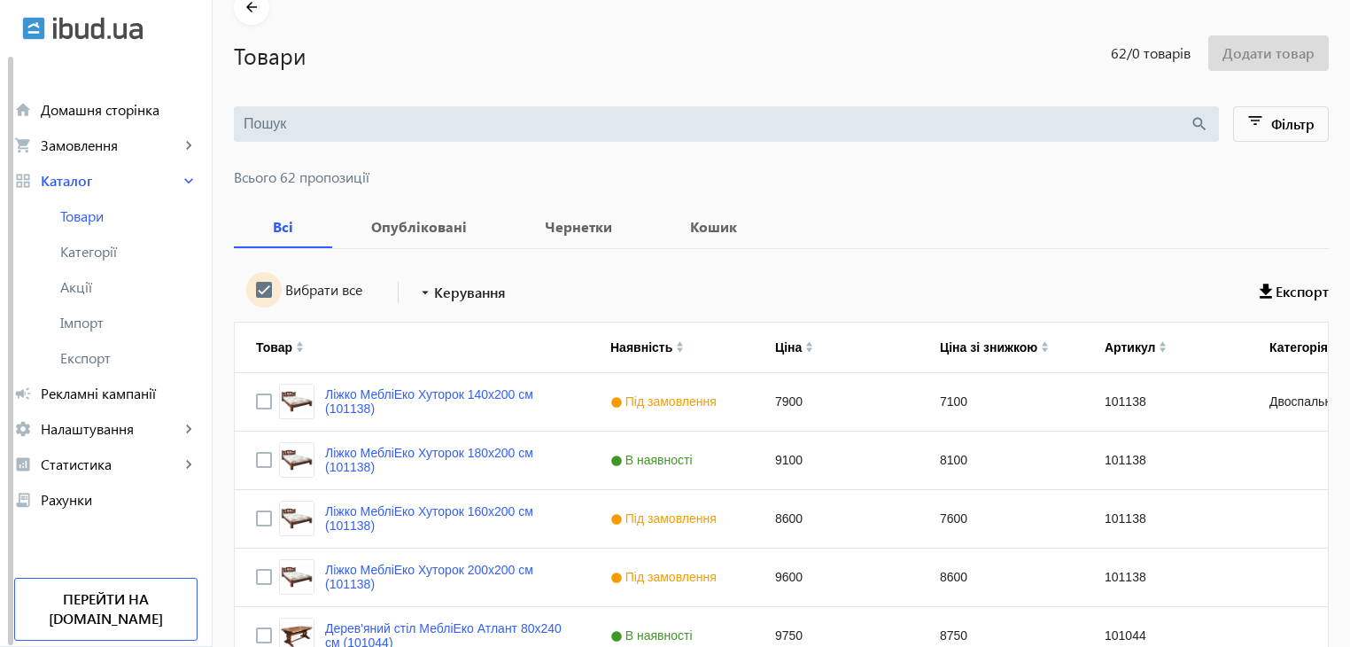
checkbox input "true"
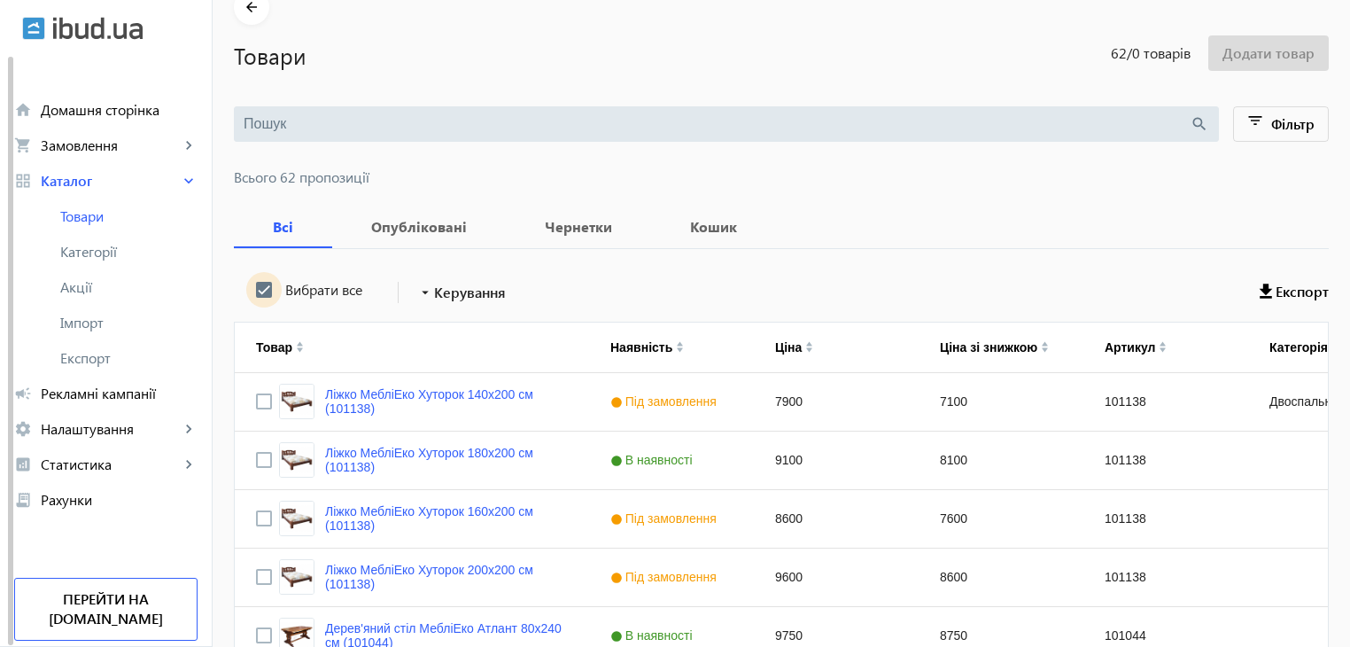
checkbox input "true"
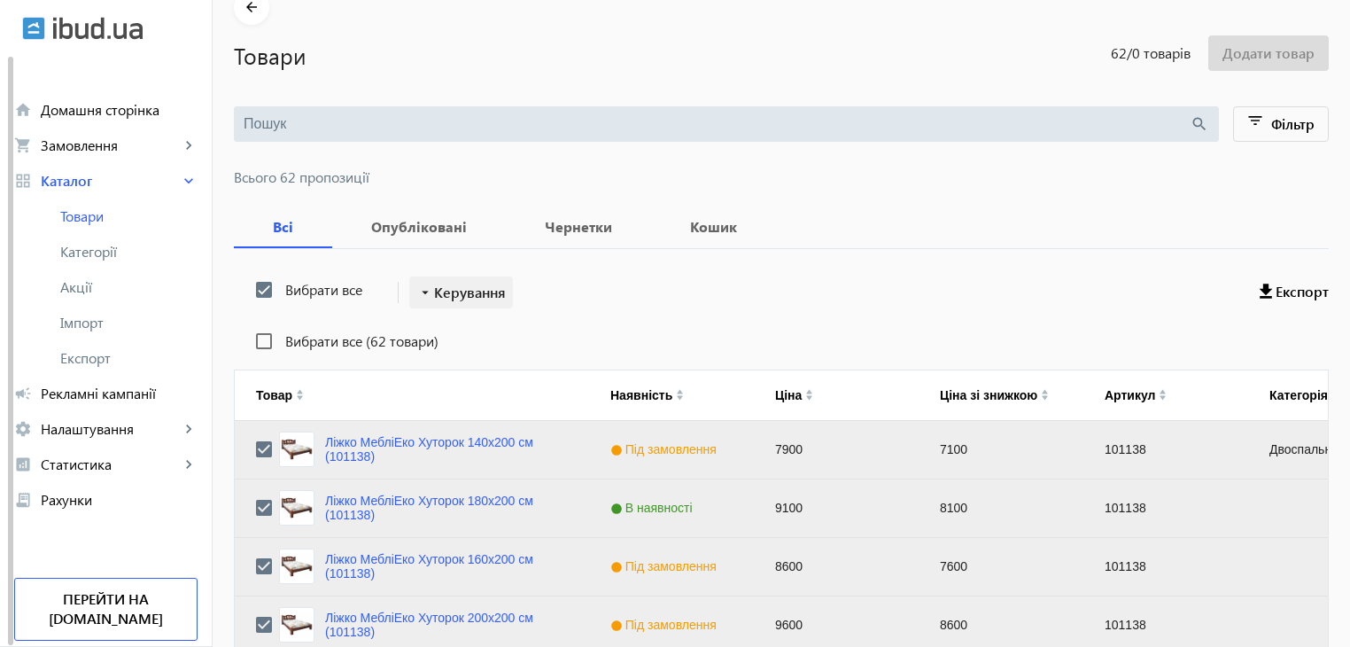
click at [452, 288] on span "Керування" at bounding box center [470, 292] width 72 height 21
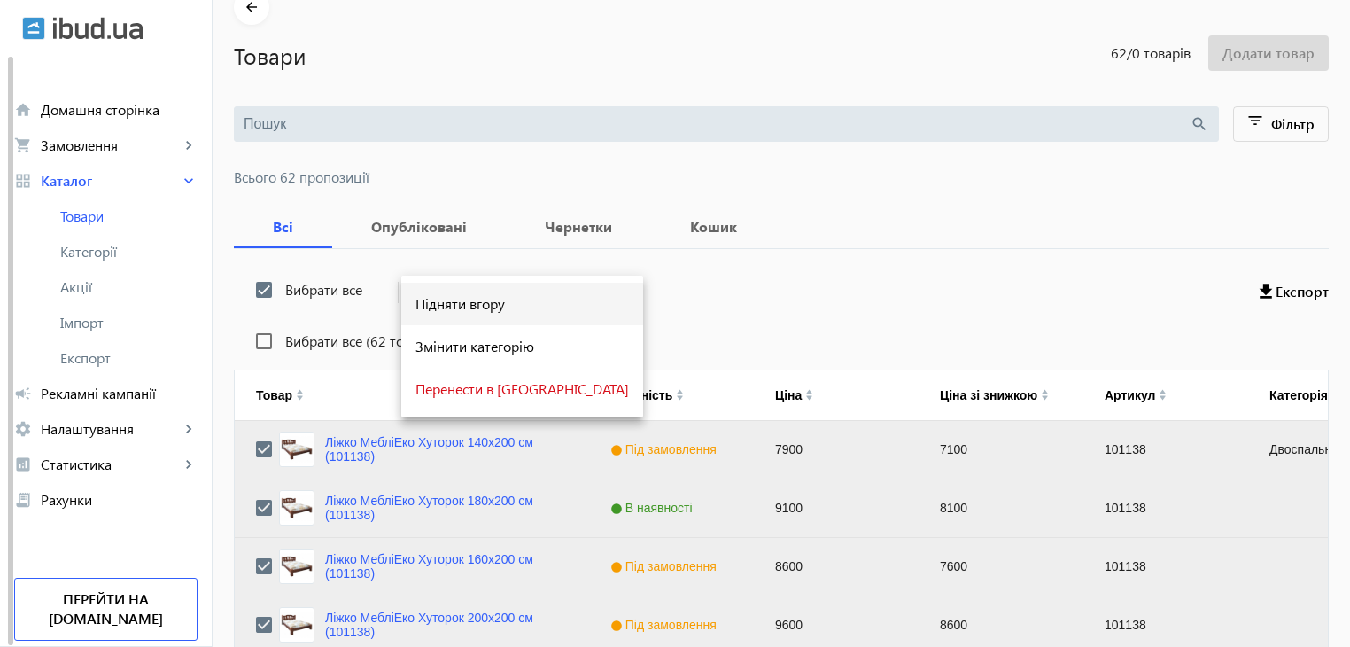
click at [453, 309] on span "Підняти вгору" at bounding box center [521, 304] width 213 height 14
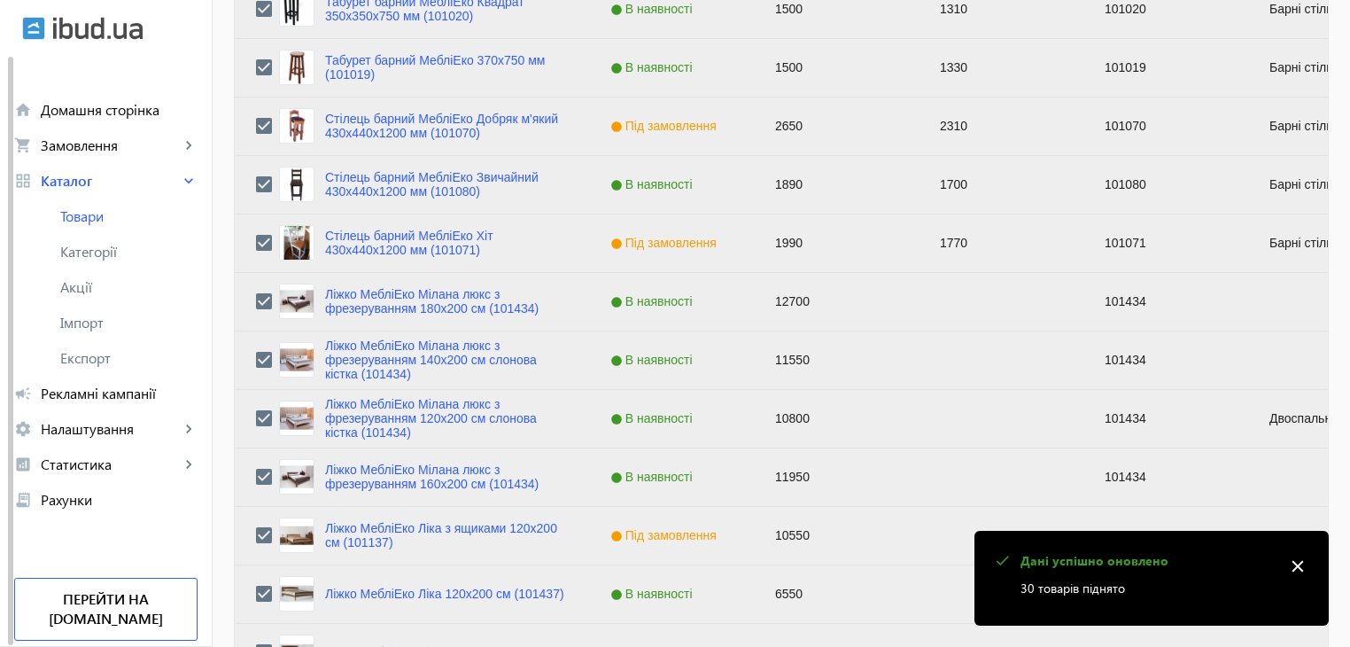
scroll to position [1785, 0]
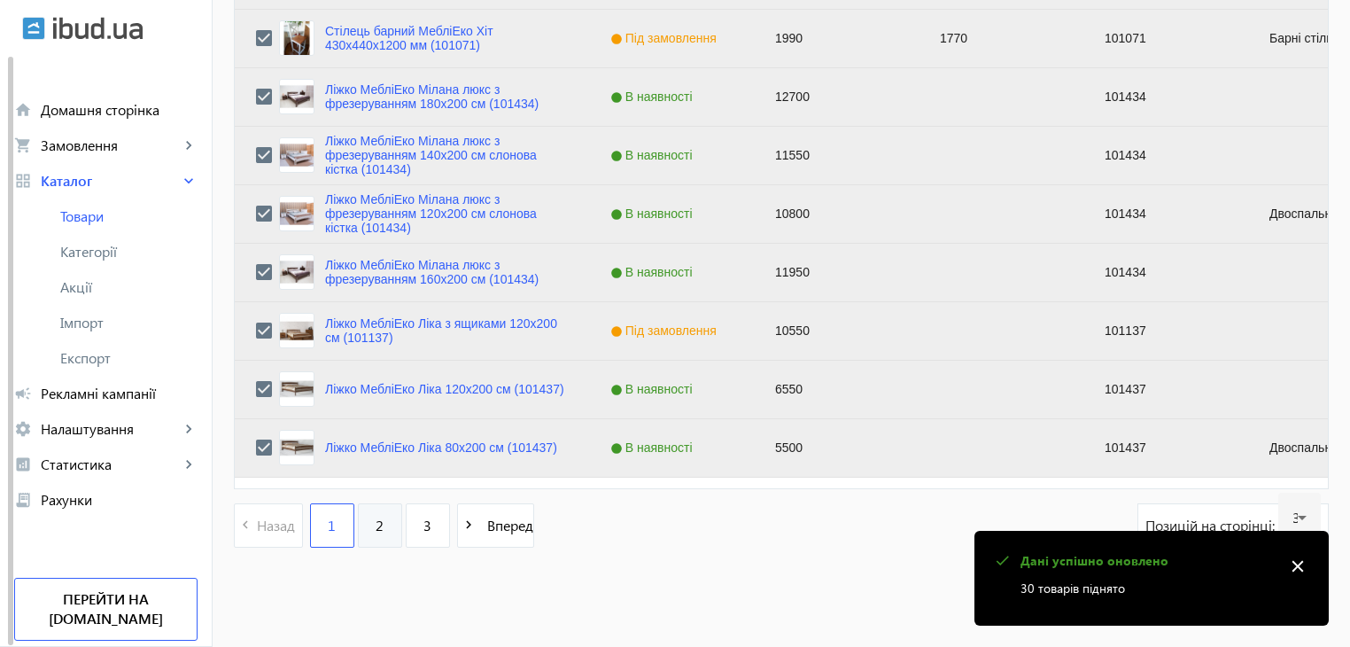
click at [363, 523] on link "2" at bounding box center [380, 525] width 44 height 44
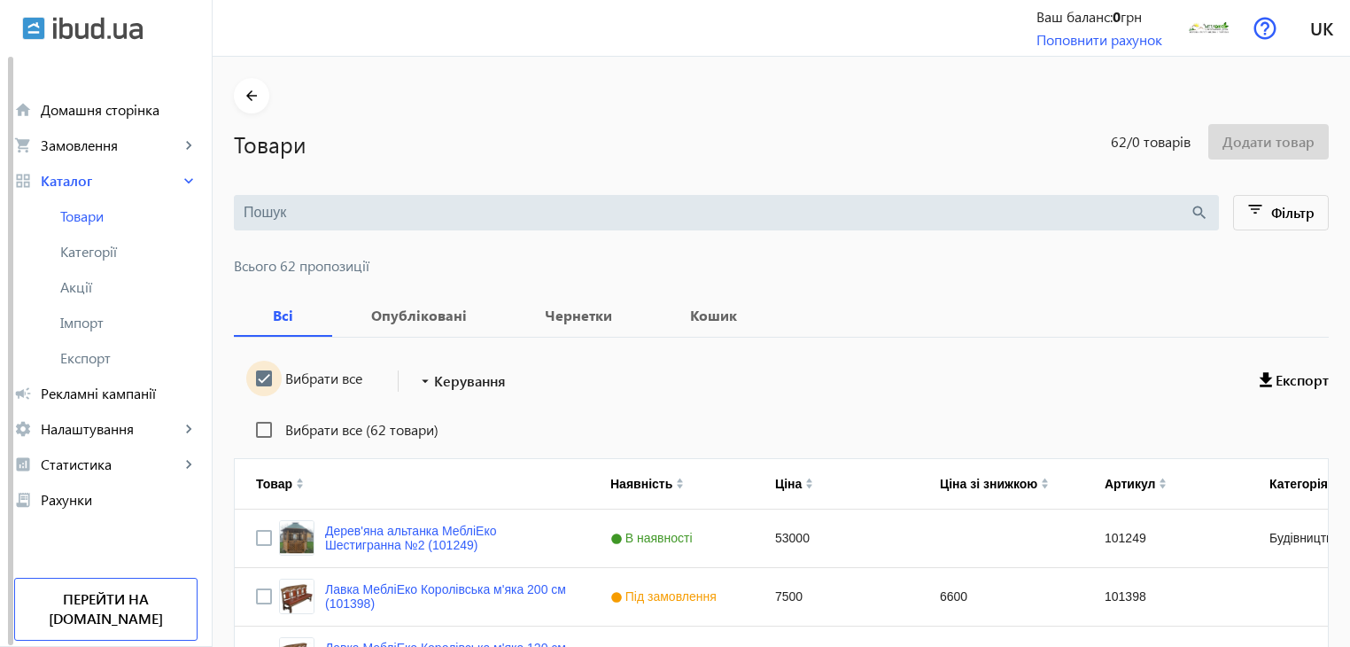
click at [249, 376] on input "Вибрати все" at bounding box center [263, 377] width 35 height 35
checkbox input "false"
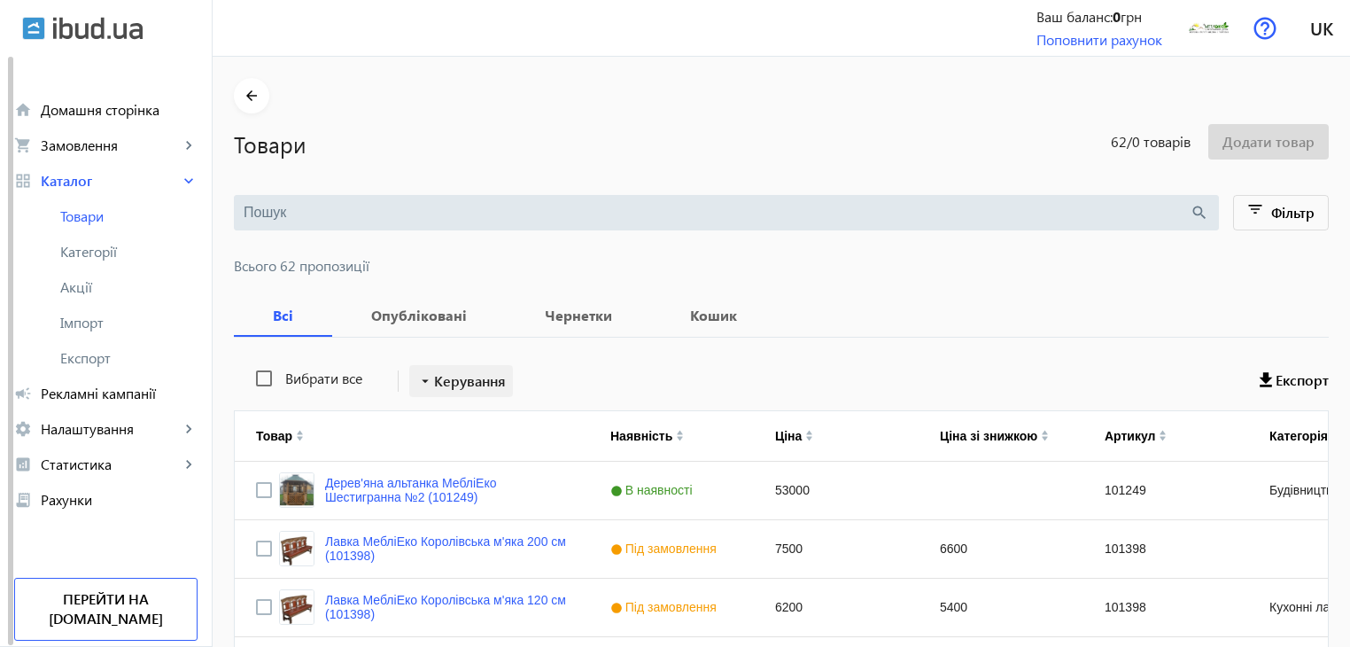
click at [439, 380] on span "Керування" at bounding box center [470, 380] width 72 height 21
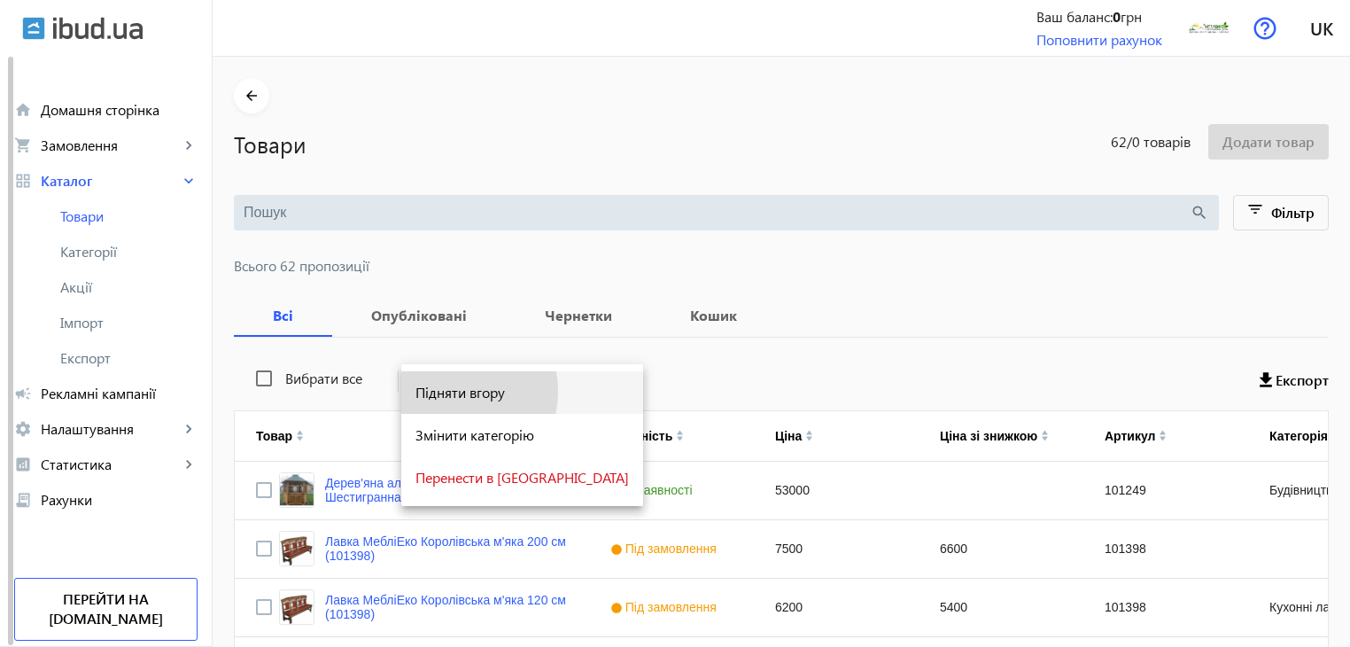
click at [443, 391] on span "Підняти вгору" at bounding box center [521, 392] width 213 height 14
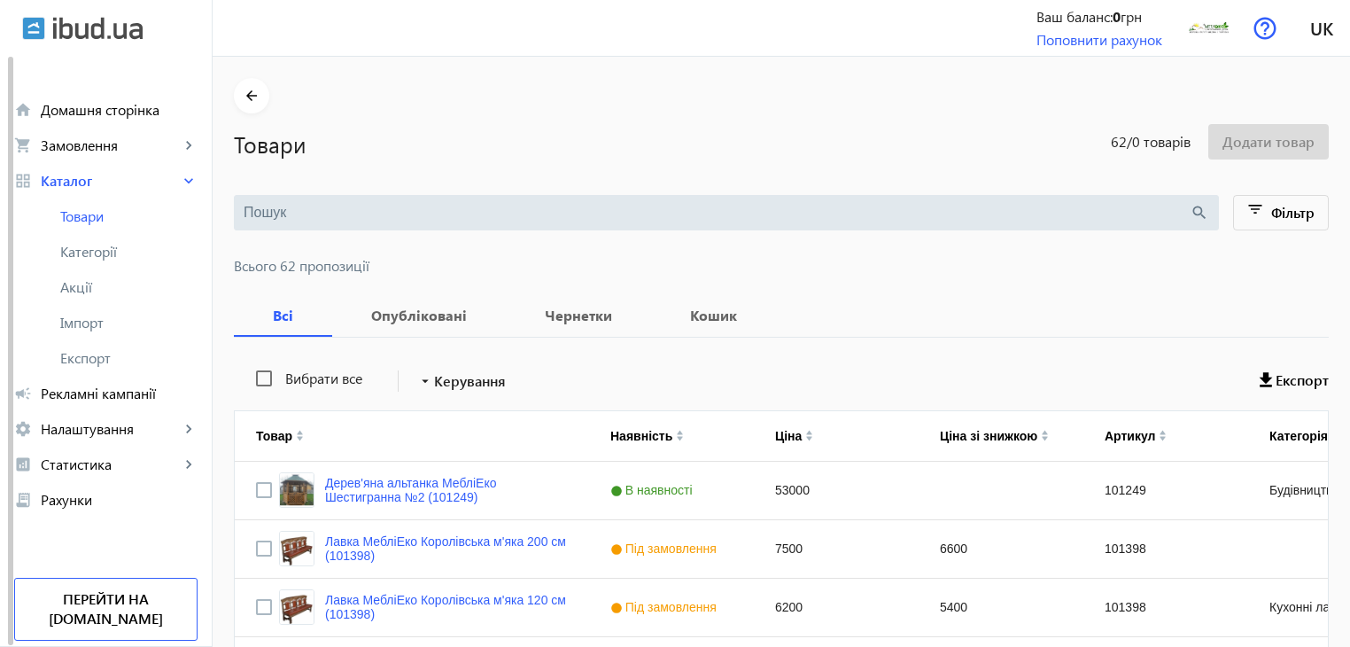
scroll to position [1737, 0]
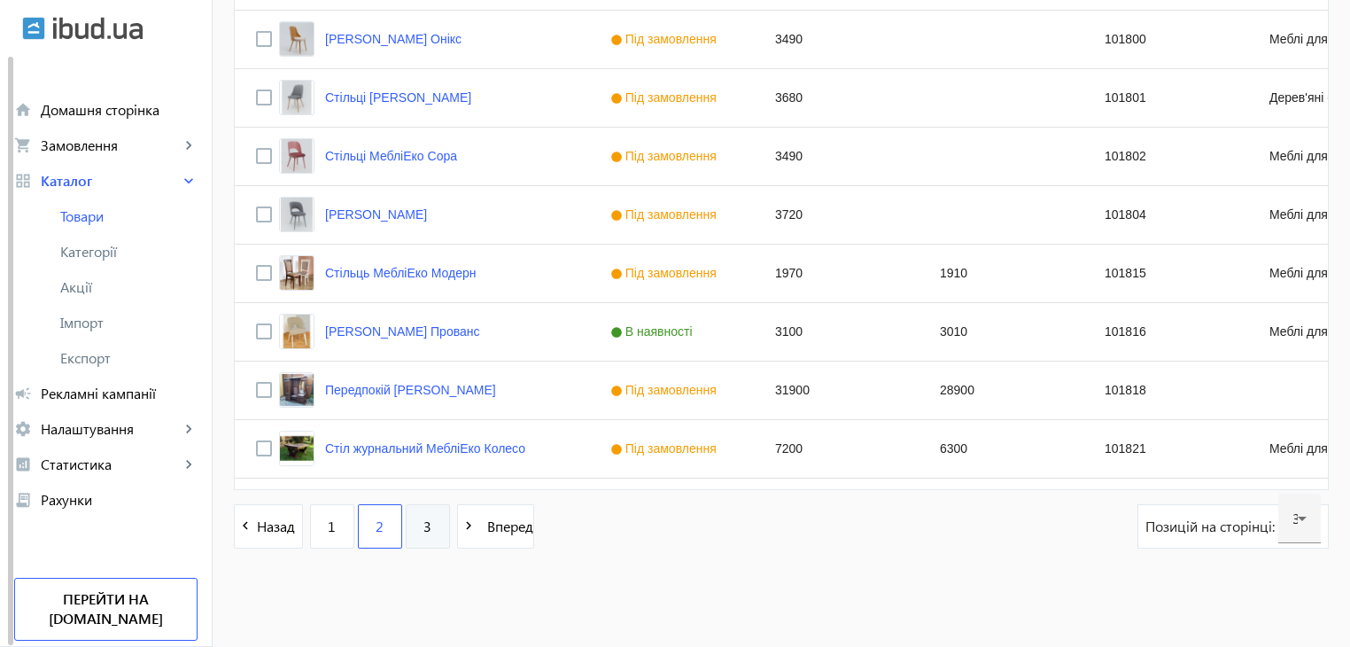
click at [411, 534] on link "3" at bounding box center [428, 526] width 44 height 44
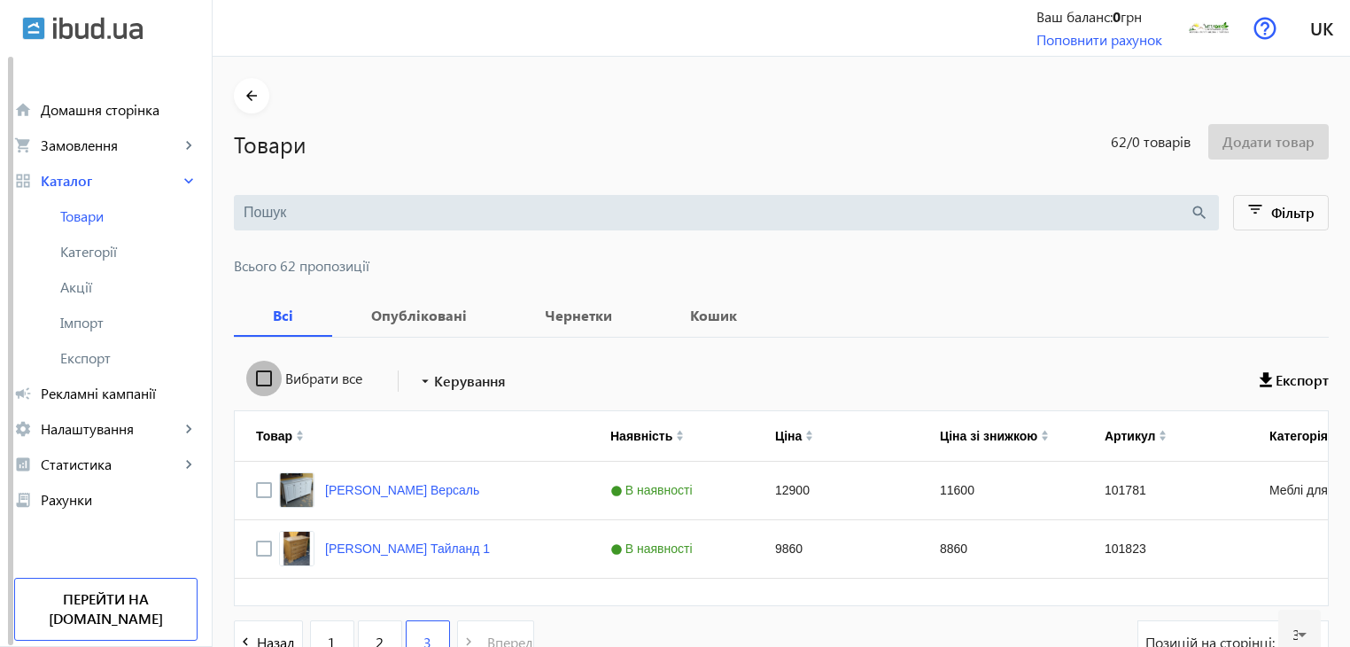
click at [256, 371] on input "Вибрати все" at bounding box center [263, 377] width 35 height 35
checkbox input "true"
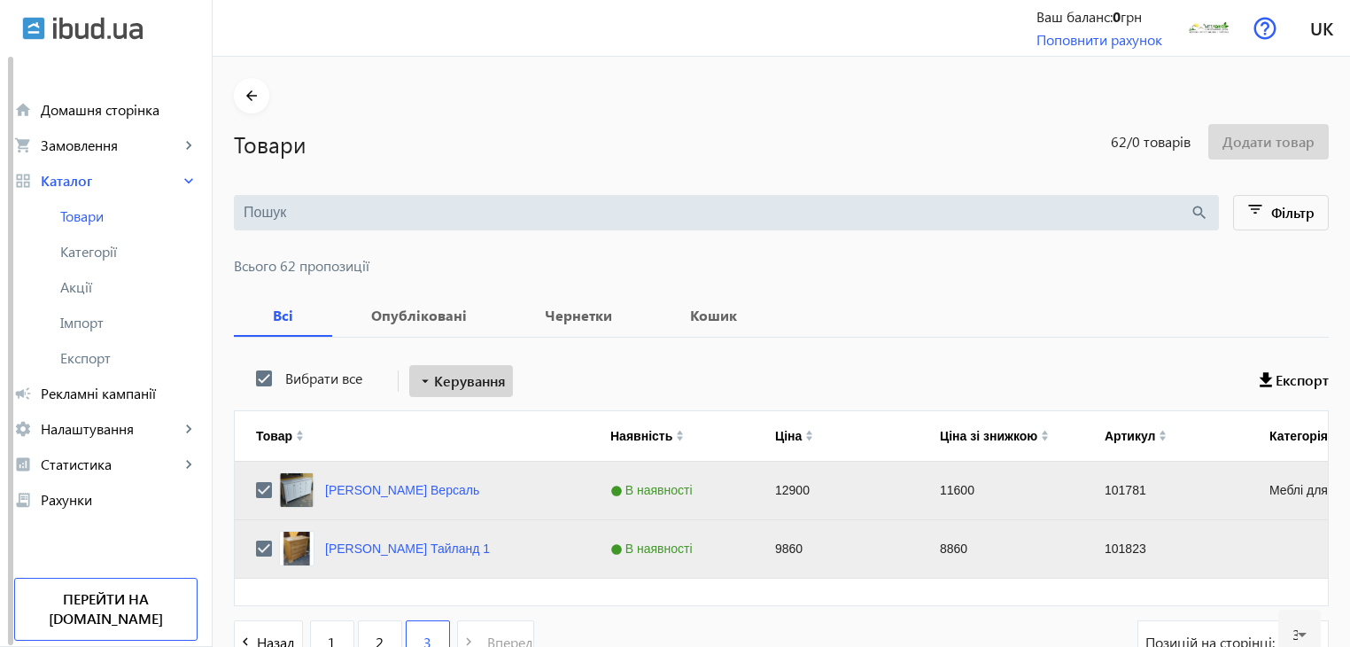
click at [453, 375] on span "Керування" at bounding box center [470, 380] width 72 height 21
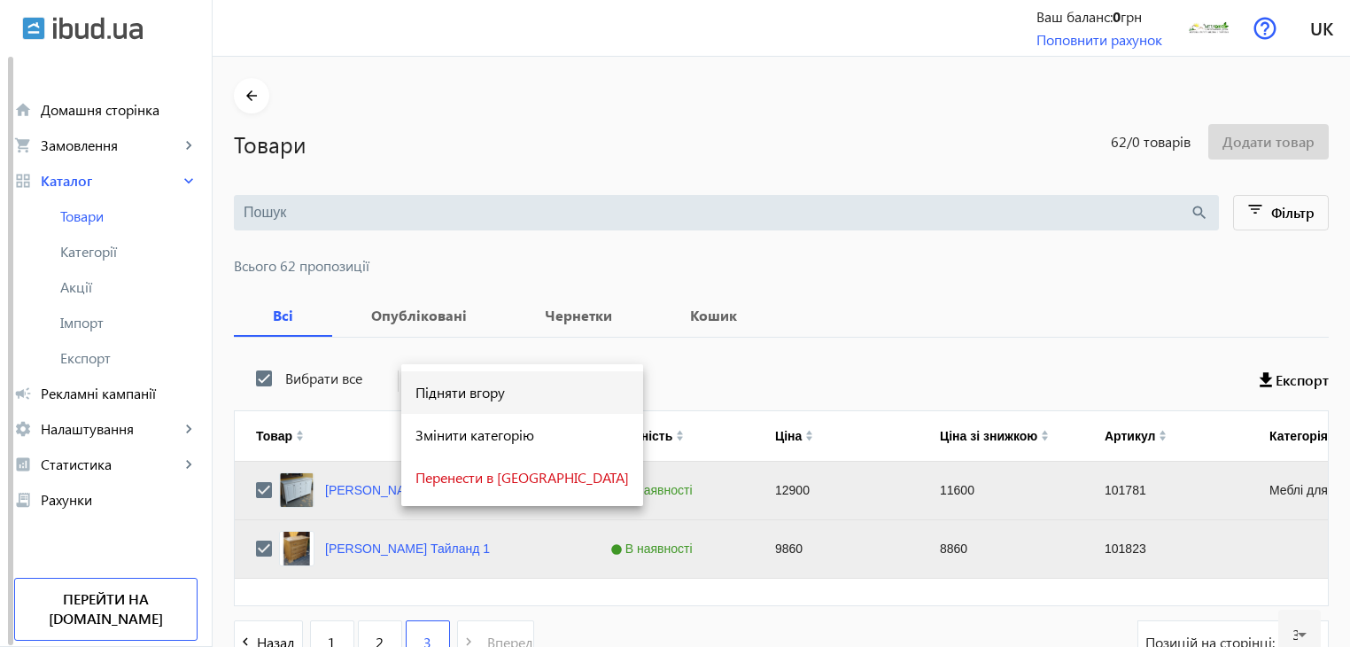
click at [453, 389] on span "Підняти вгору" at bounding box center [521, 392] width 213 height 14
